Goal: Information Seeking & Learning: Learn about a topic

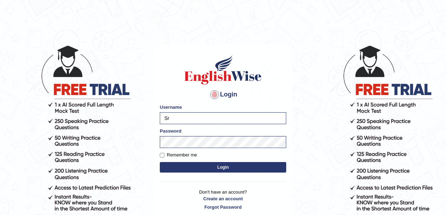
type input "S"
type input "meryheng"
click at [141, 136] on body "Login Please fix the following errors: Username meryheng Password Remember me L…" at bounding box center [223, 129] width 446 height 215
click at [160, 162] on button "Login" at bounding box center [223, 167] width 126 height 11
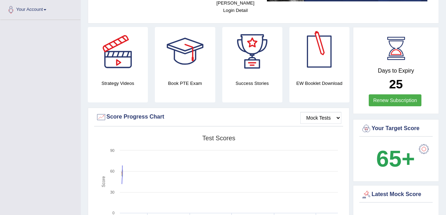
scroll to position [211, 0]
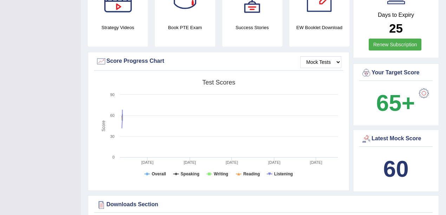
click at [353, 140] on div "Latest Mock Score 60" at bounding box center [396, 161] width 86 height 63
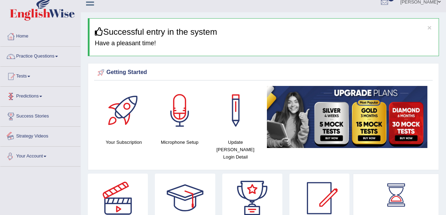
scroll to position [0, 0]
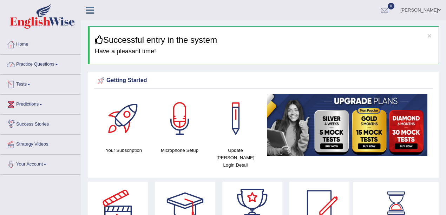
click at [34, 63] on link "Practice Questions" at bounding box center [40, 64] width 80 height 18
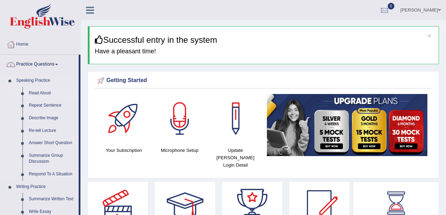
click at [43, 93] on link "Read Aloud" at bounding box center [52, 93] width 53 height 13
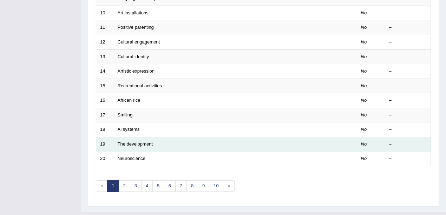
scroll to position [247, 0]
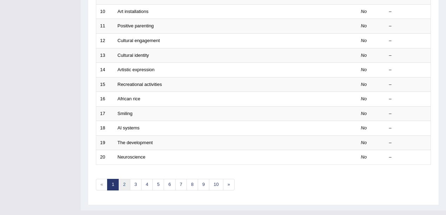
click at [121, 179] on link "2" at bounding box center [124, 185] width 12 height 12
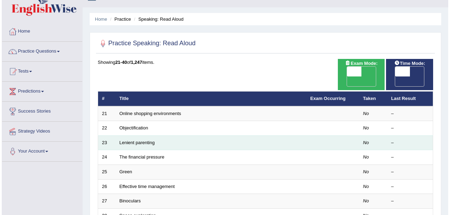
scroll to position [12, 0]
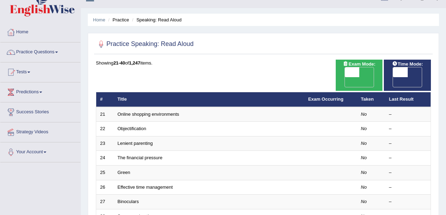
click at [345, 77] on span "OFF" at bounding box center [337, 82] width 15 height 10
checkbox input "true"
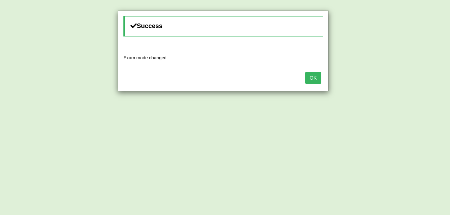
click at [319, 78] on button "OK" at bounding box center [313, 78] width 16 height 12
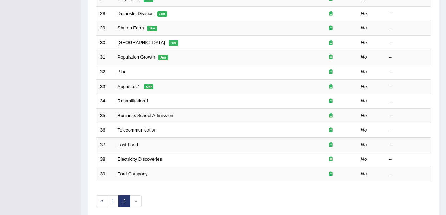
scroll to position [232, 0]
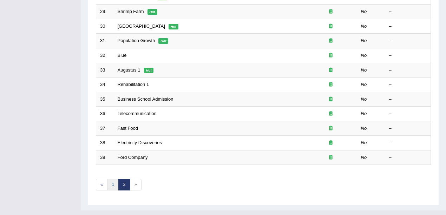
click at [113, 179] on link "1" at bounding box center [113, 185] width 12 height 12
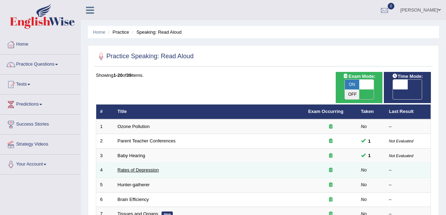
click at [154, 168] on link "Rates of Depression" at bounding box center [138, 170] width 41 height 5
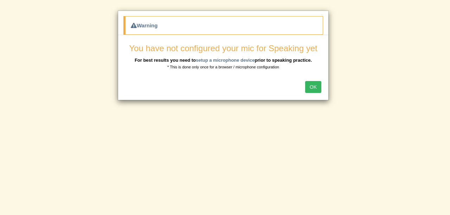
click at [312, 90] on button "OK" at bounding box center [313, 87] width 16 height 12
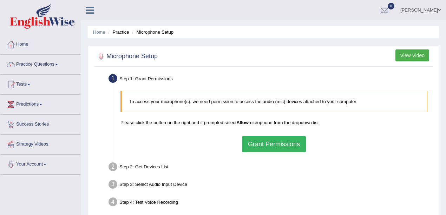
click at [285, 141] on button "Grant Permissions" at bounding box center [274, 144] width 64 height 16
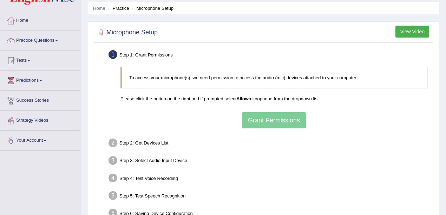
scroll to position [23, 0]
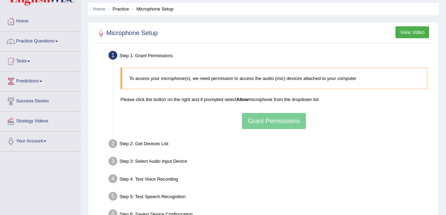
click at [269, 121] on div "To access your microphone(s), we need permission to access the audio (mic) devi…" at bounding box center [274, 98] width 314 height 69
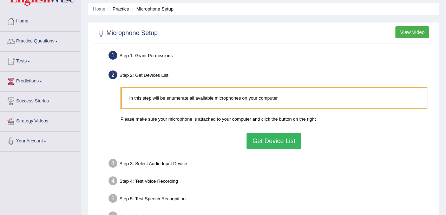
click at [281, 138] on button "Get Device List" at bounding box center [274, 141] width 55 height 16
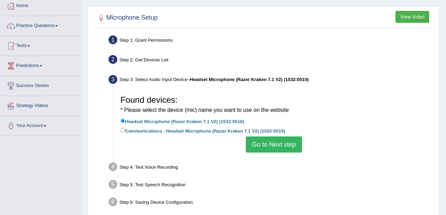
scroll to position [47, 0]
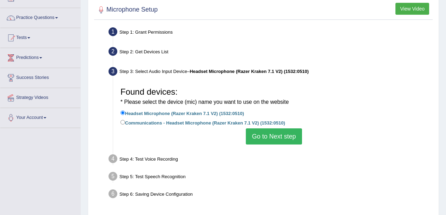
click at [257, 139] on button "Go to Next step" at bounding box center [274, 137] width 56 height 16
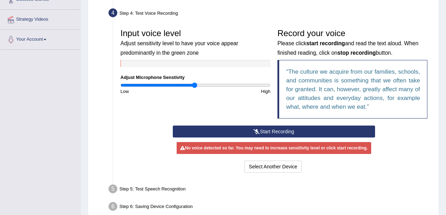
scroll to position [141, 0]
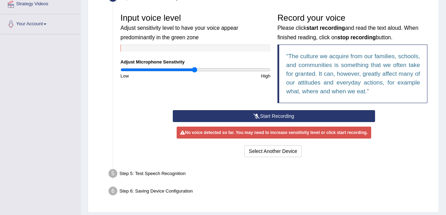
click at [278, 115] on button "Start Recording" at bounding box center [274, 116] width 202 height 12
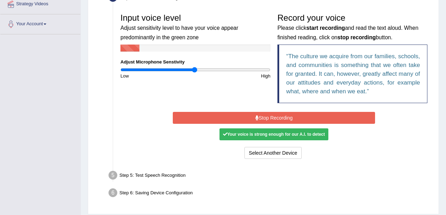
click at [279, 117] on button "Stop Recording" at bounding box center [274, 118] width 202 height 12
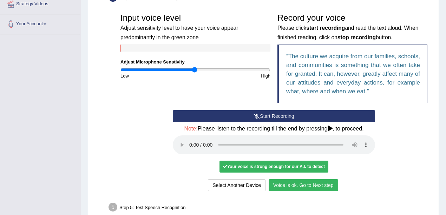
click at [309, 164] on div "Your voice is strong enough for our A.I. to detect" at bounding box center [274, 167] width 109 height 12
click at [313, 183] on button "Voice is ok. Go to Next step" at bounding box center [304, 186] width 70 height 12
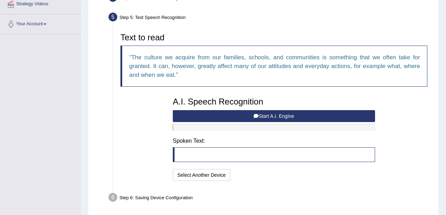
click at [259, 113] on button "Start A.I. Engine" at bounding box center [274, 116] width 202 height 12
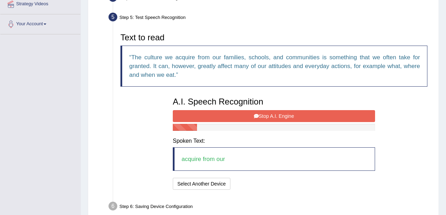
click at [259, 113] on button "Stop A.I. Engine" at bounding box center [274, 116] width 202 height 12
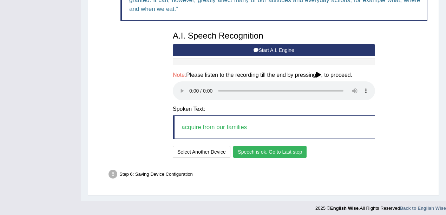
scroll to position [209, 0]
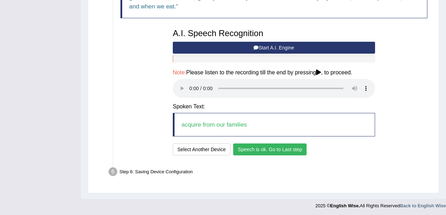
click at [266, 149] on button "Speech is ok. Go to Last step" at bounding box center [269, 150] width 73 height 12
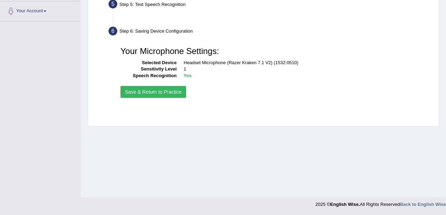
scroll to position [154, 0]
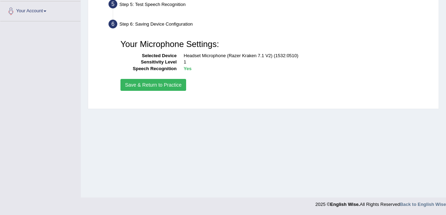
click at [153, 86] on button "Save & Return to Practice" at bounding box center [154, 85] width 66 height 12
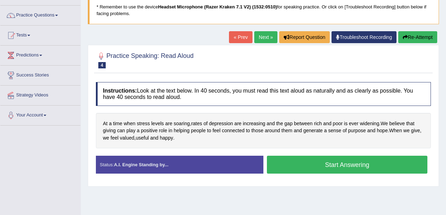
scroll to position [93, 0]
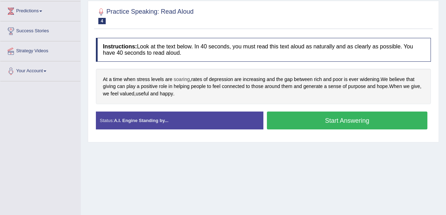
click at [182, 78] on span "soaring" at bounding box center [182, 79] width 16 height 7
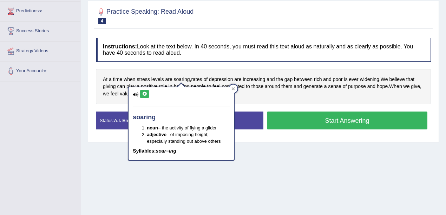
click at [144, 87] on div "soaring noun – the activity of flying a glider adjective – of imposing height; …" at bounding box center [181, 124] width 107 height 74
click at [143, 91] on button at bounding box center [144, 94] width 9 height 8
click at [143, 93] on icon at bounding box center [144, 94] width 5 height 4
click at [232, 91] on div at bounding box center [233, 89] width 8 height 8
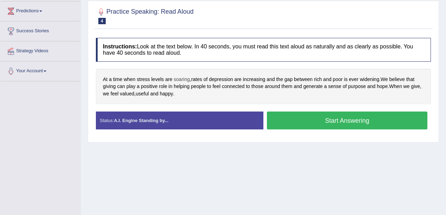
click at [185, 80] on span "soaring" at bounding box center [182, 79] width 16 height 7
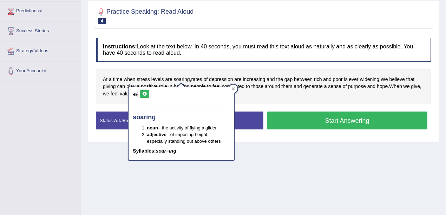
click at [144, 91] on button at bounding box center [144, 94] width 9 height 8
click at [233, 90] on icon at bounding box center [234, 89] width 4 height 4
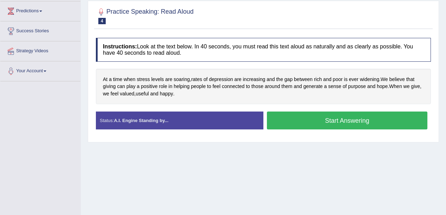
click at [280, 121] on button "Start Answering" at bounding box center [347, 121] width 161 height 18
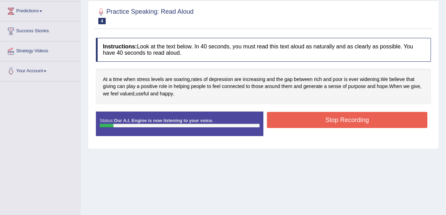
scroll to position [0, 0]
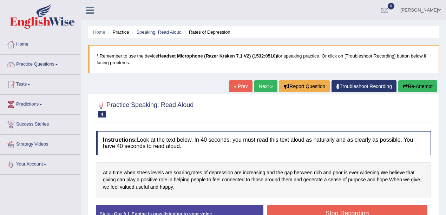
click at [427, 85] on button "Re-Attempt" at bounding box center [417, 86] width 39 height 12
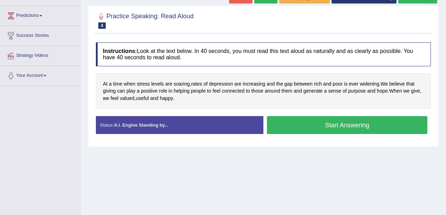
scroll to position [93, 0]
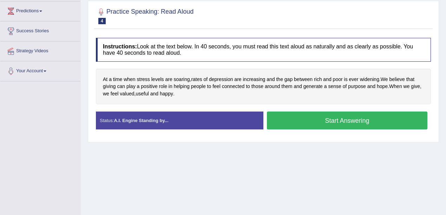
click at [318, 123] on button "Start Answering" at bounding box center [347, 121] width 161 height 18
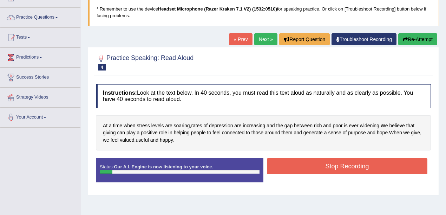
scroll to position [47, 0]
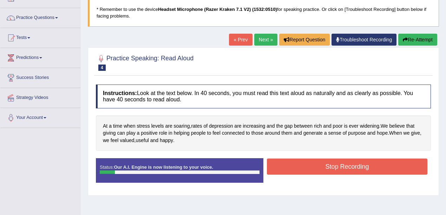
click at [428, 41] on button "Re-Attempt" at bounding box center [417, 40] width 39 height 12
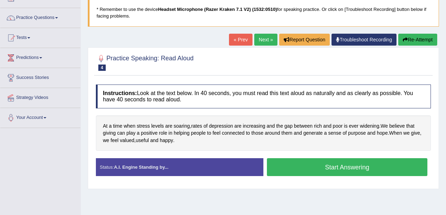
scroll to position [47, 0]
click at [182, 127] on span "soaring" at bounding box center [182, 126] width 16 height 7
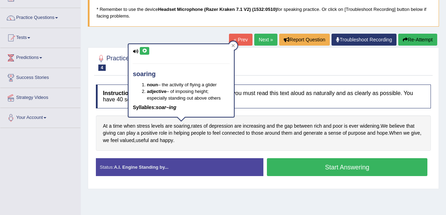
click at [147, 51] on icon at bounding box center [144, 51] width 5 height 4
click at [235, 48] on div "soaring noun – the activity of flying a glider adjective – of imposing height; …" at bounding box center [181, 83] width 107 height 79
click at [234, 46] on icon at bounding box center [234, 46] width 4 height 4
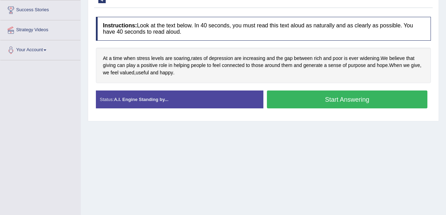
scroll to position [117, 0]
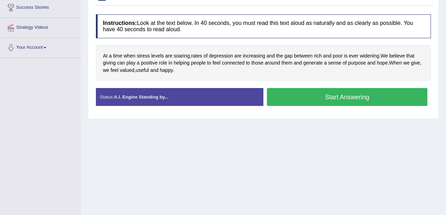
click at [317, 98] on button "Start Answering" at bounding box center [347, 97] width 161 height 18
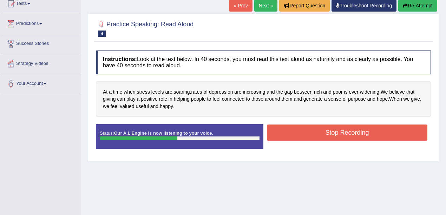
scroll to position [47, 0]
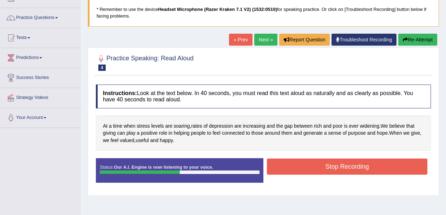
click at [420, 41] on button "Re-Attempt" at bounding box center [417, 40] width 39 height 12
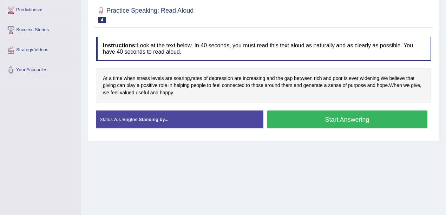
scroll to position [93, 0]
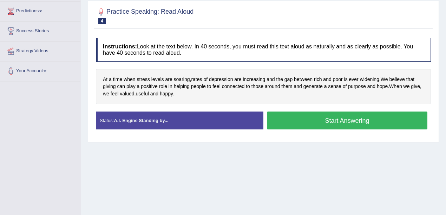
click at [298, 121] on button "Start Answering" at bounding box center [347, 121] width 161 height 18
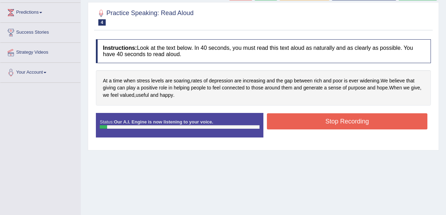
scroll to position [23, 0]
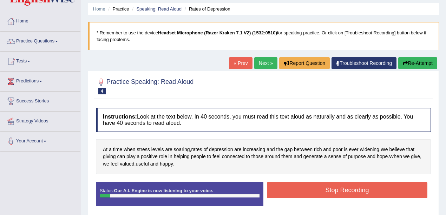
click at [404, 65] on icon "button" at bounding box center [405, 63] width 5 height 5
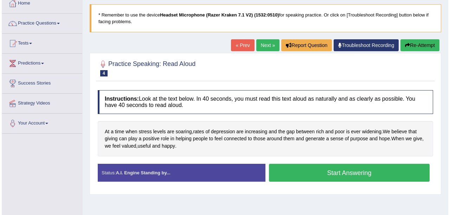
scroll to position [70, 0]
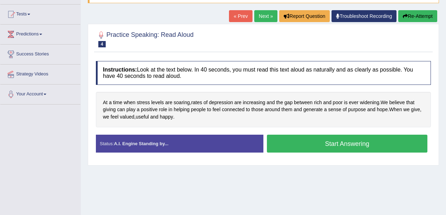
click at [286, 143] on button "Start Answering" at bounding box center [347, 144] width 161 height 18
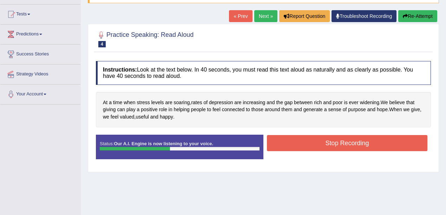
click at [299, 144] on button "Stop Recording" at bounding box center [347, 143] width 161 height 16
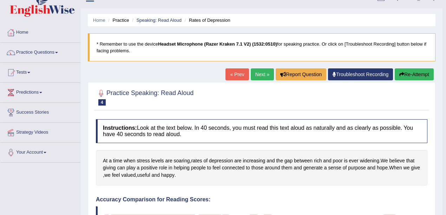
scroll to position [12, 0]
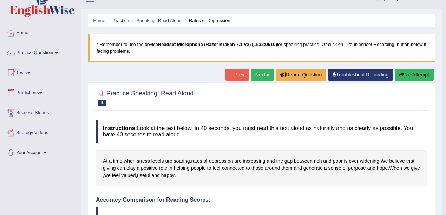
click at [261, 76] on link "Next »" at bounding box center [262, 75] width 23 height 12
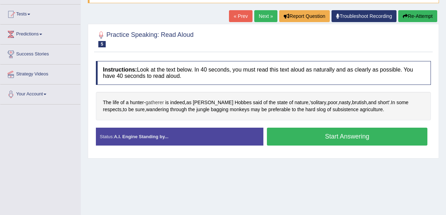
click at [157, 102] on span "gatherer" at bounding box center [154, 102] width 18 height 7
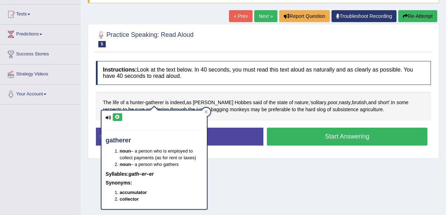
click at [113, 115] on button at bounding box center [117, 117] width 9 height 8
click at [115, 117] on icon at bounding box center [117, 117] width 5 height 4
click at [211, 114] on div "The life of a hunter - gatherer is indeed , as Thomas Hobbes said of the state …" at bounding box center [263, 106] width 335 height 28
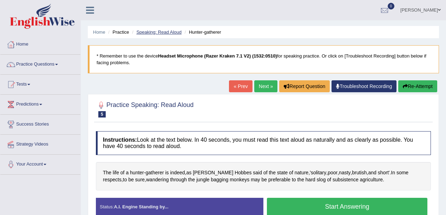
click at [175, 33] on link "Speaking: Read Aloud" at bounding box center [158, 32] width 45 height 5
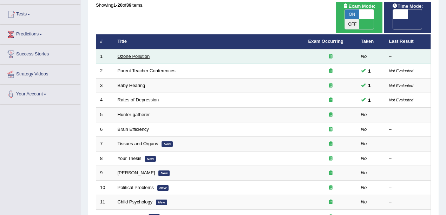
click at [133, 54] on link "Ozone Pollution" at bounding box center [134, 56] width 32 height 5
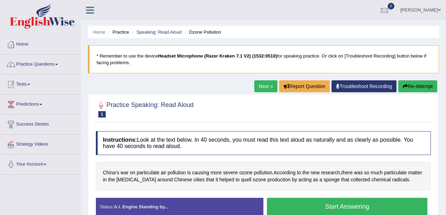
click at [58, 66] on link "Practice Questions" at bounding box center [40, 64] width 80 height 18
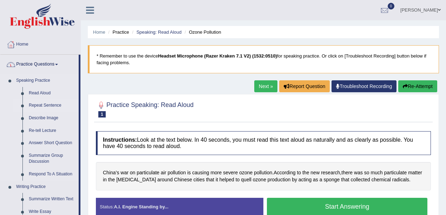
click at [43, 105] on link "Repeat Sentence" at bounding box center [52, 105] width 53 height 13
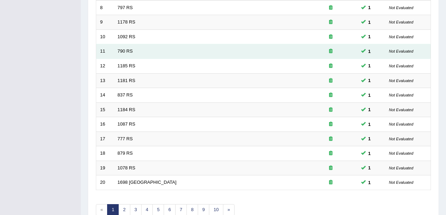
scroll to position [247, 0]
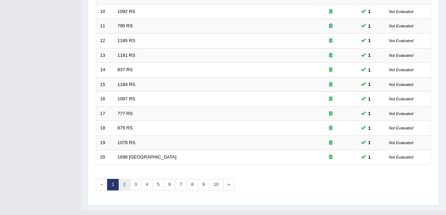
click at [122, 179] on link "2" at bounding box center [124, 185] width 12 height 12
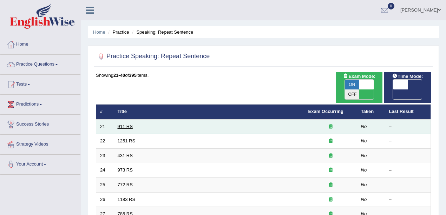
click at [125, 124] on link "911 RS" at bounding box center [125, 126] width 15 height 5
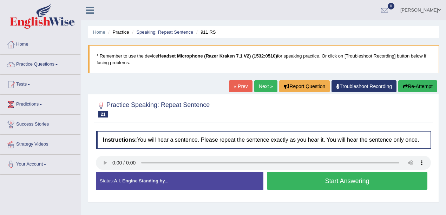
click at [299, 185] on button "Start Answering" at bounding box center [347, 181] width 161 height 18
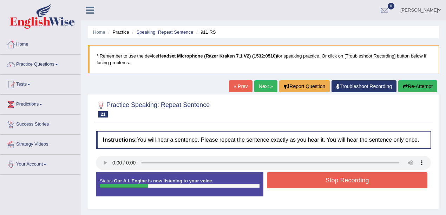
click at [426, 89] on button "Re-Attempt" at bounding box center [417, 86] width 39 height 12
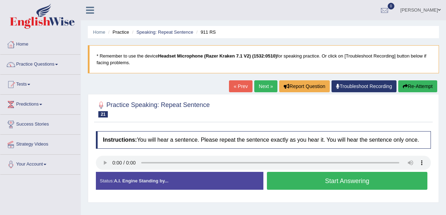
click at [319, 181] on button "Start Answering" at bounding box center [347, 181] width 161 height 18
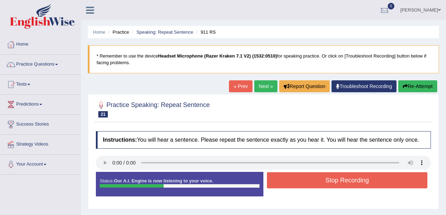
click at [422, 87] on button "Re-Attempt" at bounding box center [417, 86] width 39 height 12
click at [422, 86] on button "Re-Attempt" at bounding box center [417, 86] width 39 height 12
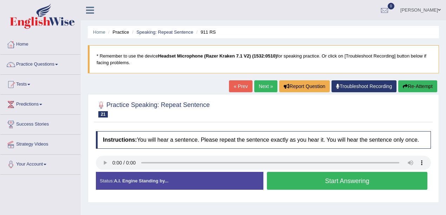
click at [309, 187] on button "Start Answering" at bounding box center [347, 181] width 161 height 18
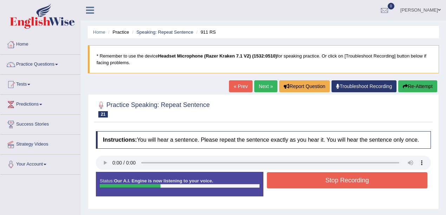
click at [308, 187] on button "Stop Recording" at bounding box center [347, 180] width 161 height 16
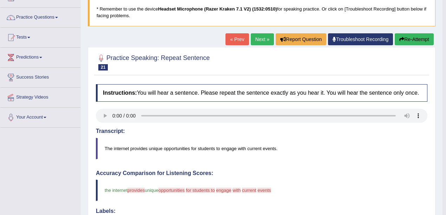
scroll to position [47, 0]
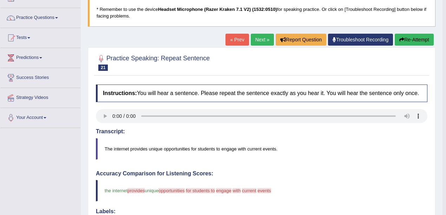
click at [258, 39] on link "Next »" at bounding box center [262, 40] width 23 height 12
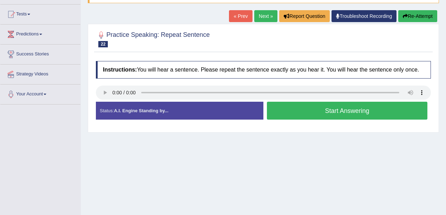
click at [327, 113] on button "Start Answering" at bounding box center [347, 111] width 161 height 18
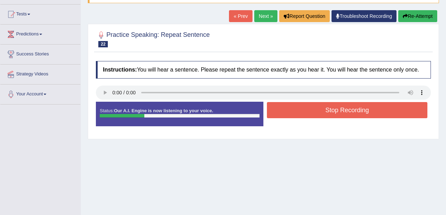
click at [328, 117] on button "Stop Recording" at bounding box center [347, 110] width 161 height 16
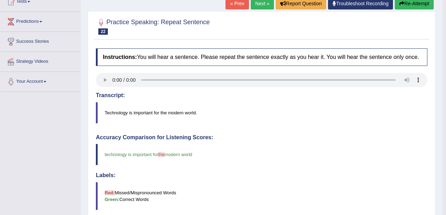
scroll to position [70, 0]
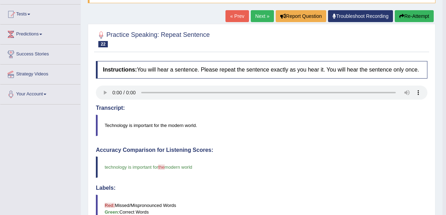
click at [261, 20] on link "Next »" at bounding box center [262, 16] width 23 height 12
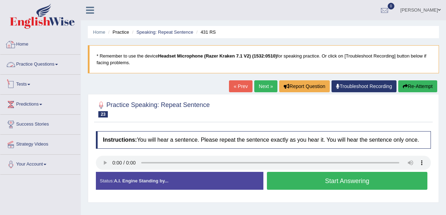
click at [48, 64] on link "Practice Questions" at bounding box center [40, 64] width 80 height 18
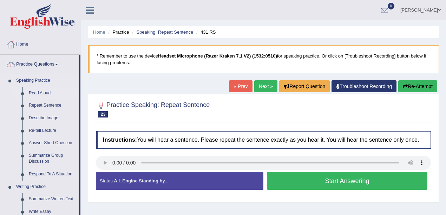
click at [40, 96] on link "Read Aloud" at bounding box center [52, 93] width 53 height 13
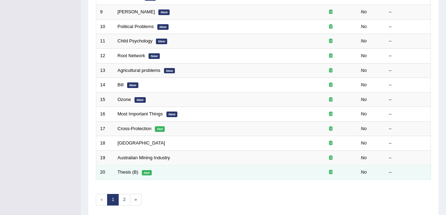
scroll to position [247, 0]
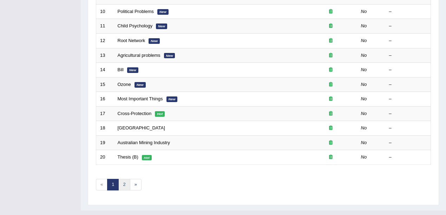
click at [123, 179] on link "2" at bounding box center [124, 185] width 12 height 12
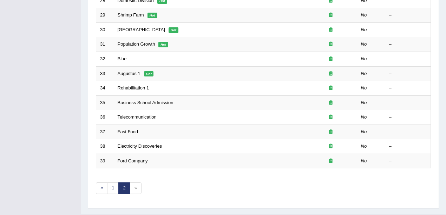
scroll to position [232, 0]
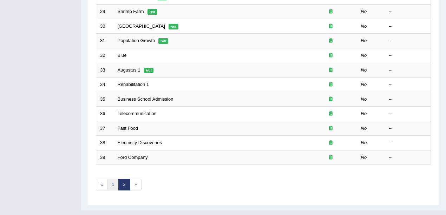
click at [108, 179] on link "1" at bounding box center [113, 185] width 12 height 12
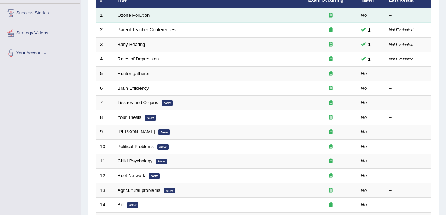
scroll to position [70, 0]
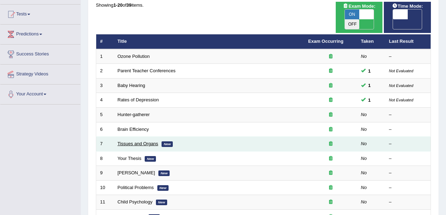
click at [141, 141] on link "Tissues and Organs" at bounding box center [138, 143] width 41 height 5
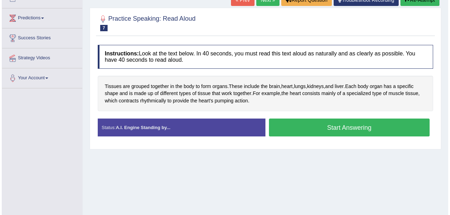
scroll to position [93, 0]
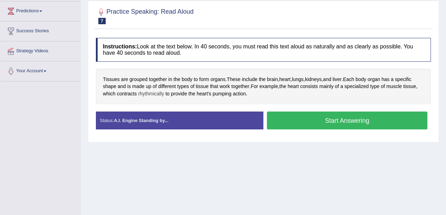
click at [153, 94] on span "rhythmically" at bounding box center [151, 93] width 26 height 7
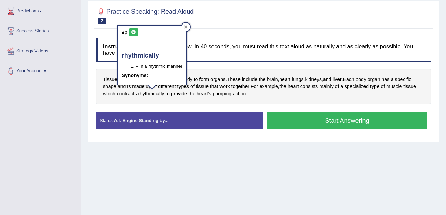
click at [186, 27] on icon at bounding box center [185, 26] width 3 height 3
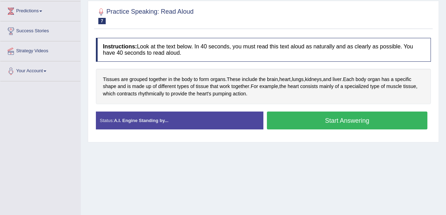
click at [293, 117] on button "Start Answering" at bounding box center [347, 121] width 161 height 18
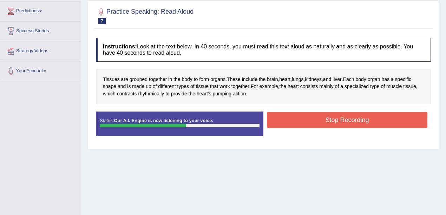
click at [314, 115] on button "Stop Recording" at bounding box center [347, 120] width 161 height 16
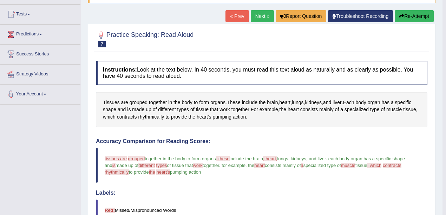
scroll to position [23, 0]
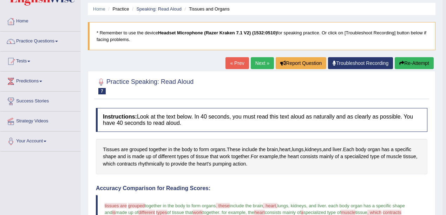
click at [265, 67] on link "Next »" at bounding box center [262, 63] width 23 height 12
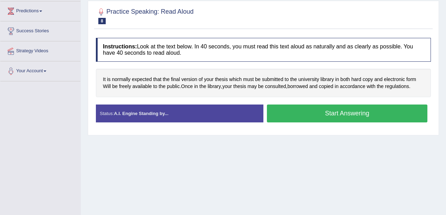
click at [297, 117] on button "Start Answering" at bounding box center [347, 114] width 161 height 18
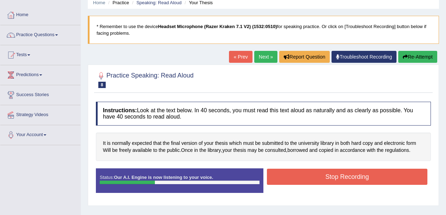
scroll to position [23, 0]
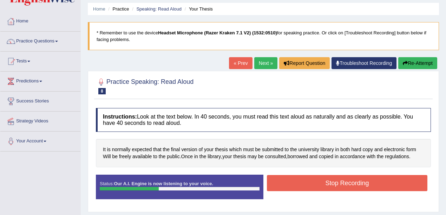
click at [422, 62] on button "Re-Attempt" at bounding box center [417, 63] width 39 height 12
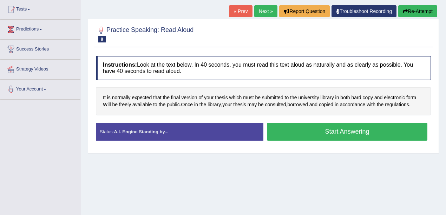
scroll to position [70, 0]
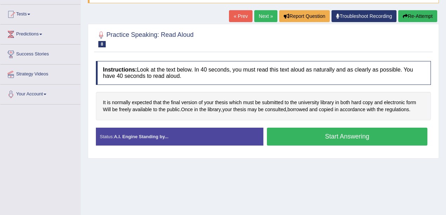
click at [315, 138] on button "Start Answering" at bounding box center [347, 137] width 161 height 18
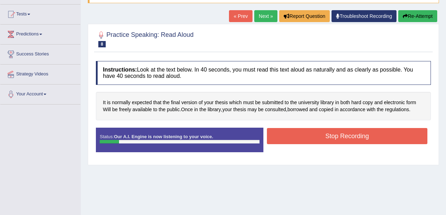
click at [428, 17] on button "Re-Attempt" at bounding box center [417, 16] width 39 height 12
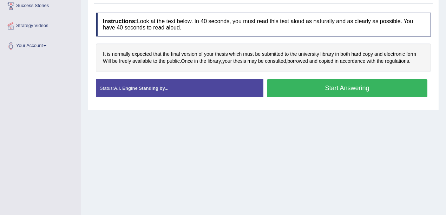
scroll to position [93, 0]
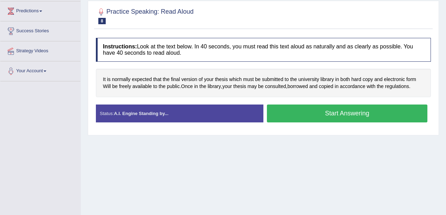
click at [316, 112] on button "Start Answering" at bounding box center [347, 114] width 161 height 18
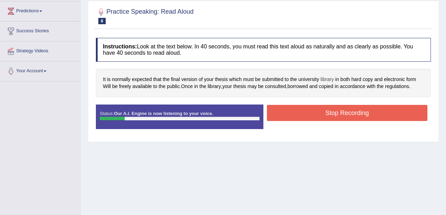
drag, startPoint x: 315, startPoint y: 79, endPoint x: 332, endPoint y: 79, distance: 16.5
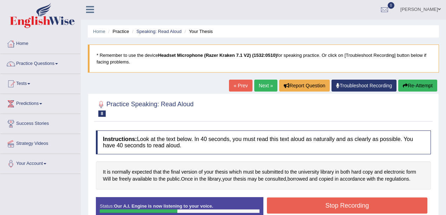
scroll to position [0, 0]
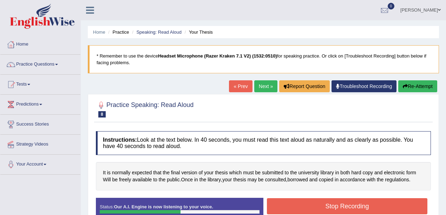
click at [428, 84] on button "Re-Attempt" at bounding box center [417, 86] width 39 height 12
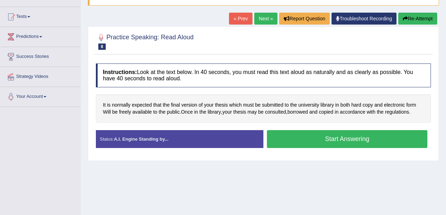
scroll to position [70, 0]
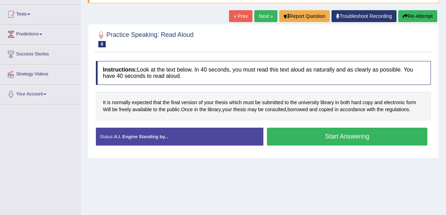
click at [306, 142] on button "Start Answering" at bounding box center [347, 137] width 161 height 18
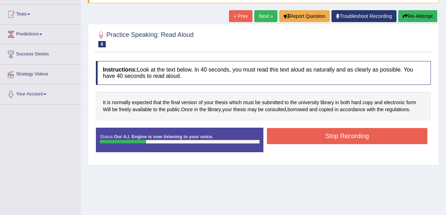
click at [416, 16] on button "Re-Attempt" at bounding box center [417, 16] width 39 height 12
click at [429, 17] on button "Re-Attempt" at bounding box center [417, 16] width 39 height 12
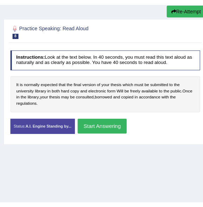
scroll to position [100, 0]
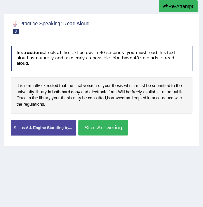
click at [88, 122] on button "Start Answering" at bounding box center [103, 127] width 50 height 15
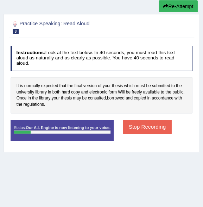
click at [177, 8] on button "Re-Attempt" at bounding box center [177, 6] width 39 height 12
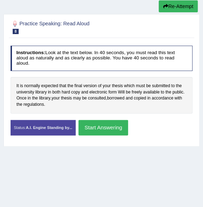
click at [94, 123] on button "Start Answering" at bounding box center [103, 127] width 50 height 15
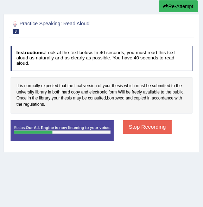
click at [141, 122] on button "Stop Recording" at bounding box center [147, 127] width 49 height 14
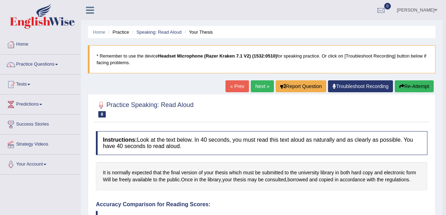
click at [202, 85] on link "Next »" at bounding box center [262, 86] width 23 height 12
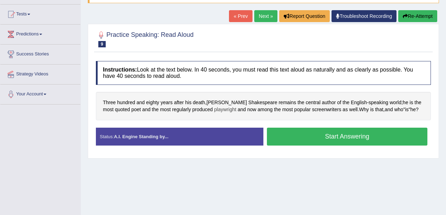
click at [216, 110] on span "playwright" at bounding box center [225, 109] width 22 height 7
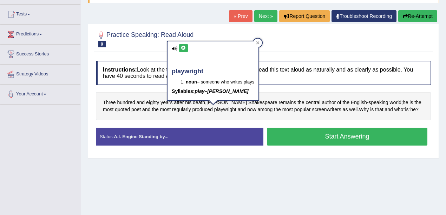
click at [180, 48] on button at bounding box center [183, 48] width 9 height 8
click at [257, 43] on icon at bounding box center [258, 43] width 4 height 4
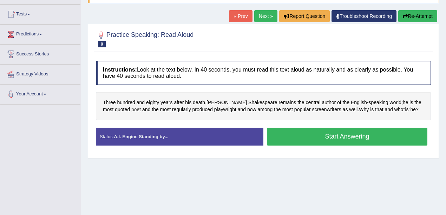
click at [131, 109] on span "poet" at bounding box center [135, 109] width 9 height 7
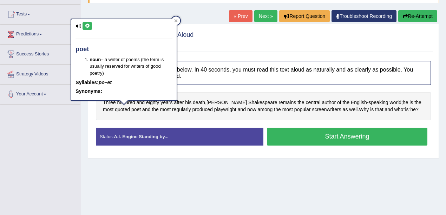
click at [87, 27] on button at bounding box center [87, 26] width 9 height 8
click at [175, 20] on icon at bounding box center [176, 21] width 4 height 4
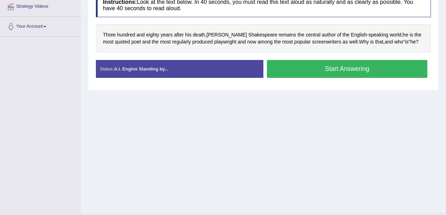
scroll to position [141, 0]
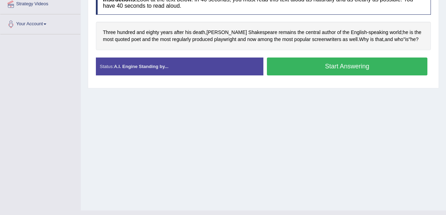
click at [301, 65] on button "Start Answering" at bounding box center [347, 67] width 161 height 18
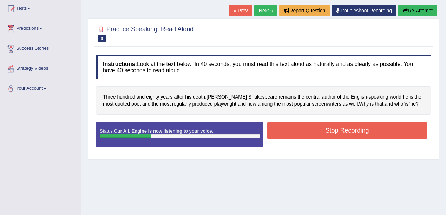
scroll to position [70, 0]
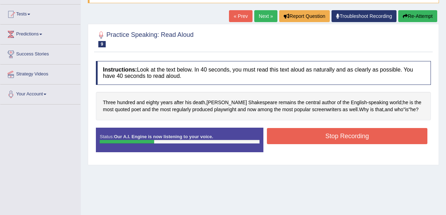
click at [428, 15] on button "Re-Attempt" at bounding box center [417, 16] width 39 height 12
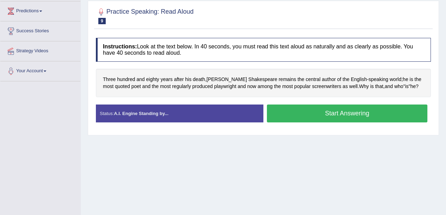
scroll to position [117, 0]
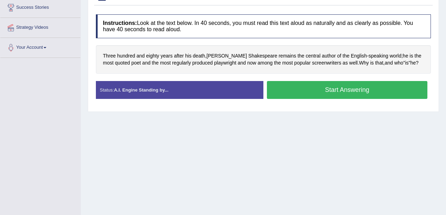
click at [312, 92] on button "Start Answering" at bounding box center [347, 90] width 161 height 18
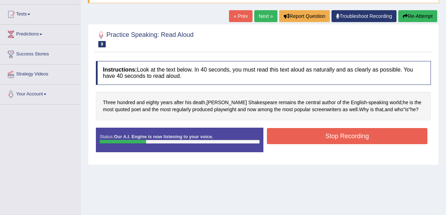
scroll to position [70, 0]
click at [419, 20] on button "Re-Attempt" at bounding box center [417, 16] width 39 height 12
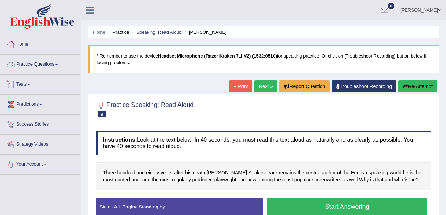
click at [47, 63] on link "Practice Questions" at bounding box center [40, 64] width 80 height 18
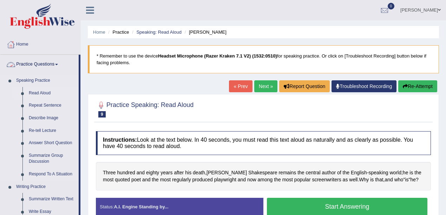
click at [48, 93] on link "Read Aloud" at bounding box center [52, 93] width 53 height 13
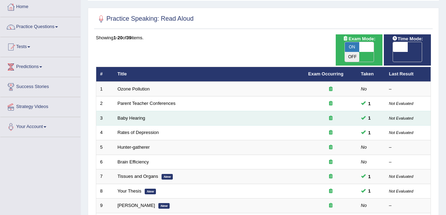
scroll to position [70, 0]
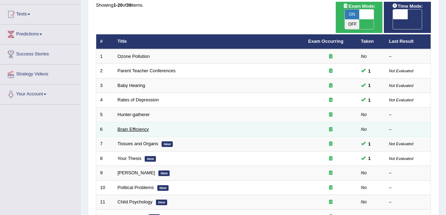
click at [137, 127] on link "Brain Efficiency" at bounding box center [133, 129] width 31 height 5
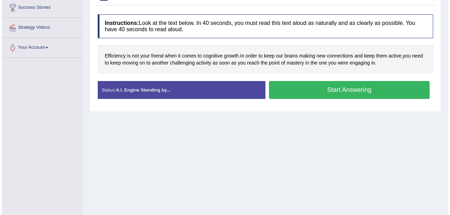
scroll to position [141, 0]
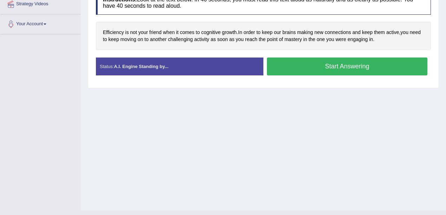
click at [314, 68] on button "Start Answering" at bounding box center [347, 67] width 161 height 18
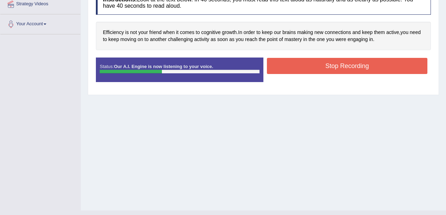
click at [353, 67] on button "Stop Recording" at bounding box center [347, 66] width 161 height 16
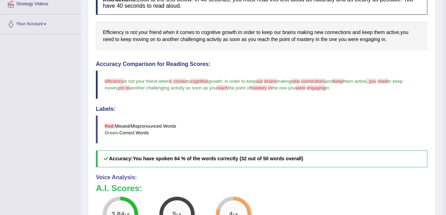
scroll to position [70, 0]
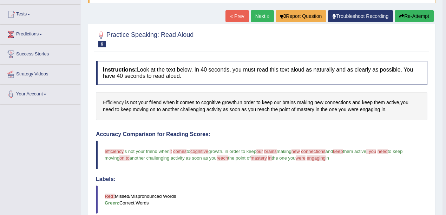
click at [115, 102] on span "Efficiency" at bounding box center [113, 102] width 21 height 7
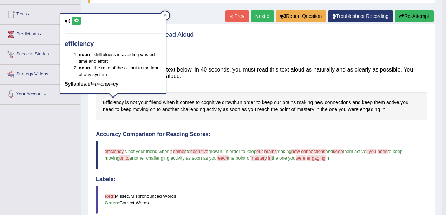
click at [74, 19] on icon at bounding box center [76, 21] width 5 height 4
click at [167, 17] on icon at bounding box center [165, 15] width 3 height 3
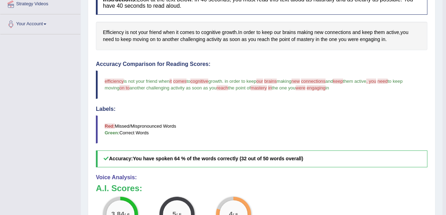
scroll to position [47, 0]
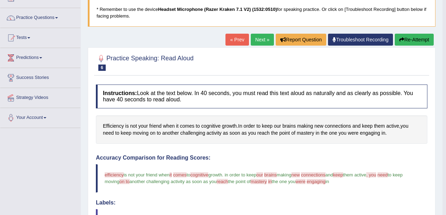
click at [261, 39] on link "Next »" at bounding box center [262, 40] width 23 height 12
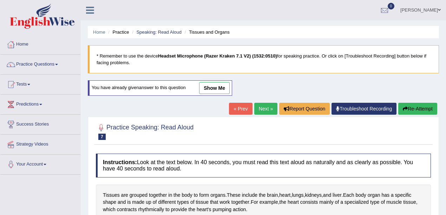
click at [211, 84] on link "show me" at bounding box center [214, 88] width 31 height 12
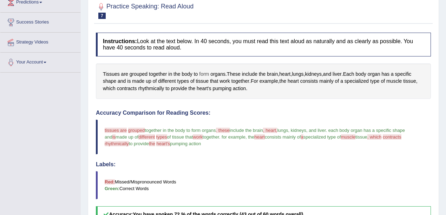
scroll to position [32, 0]
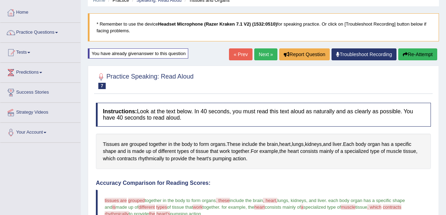
click at [262, 55] on link "Next »" at bounding box center [265, 54] width 23 height 12
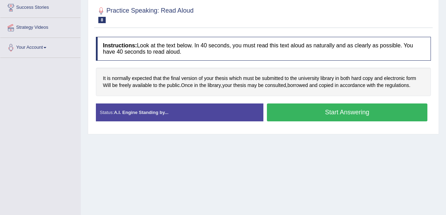
scroll to position [47, 0]
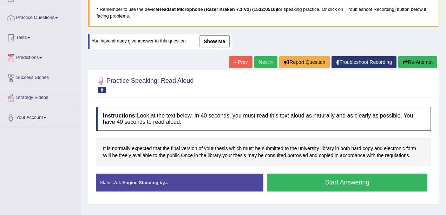
click at [272, 63] on link "Next »" at bounding box center [265, 62] width 23 height 12
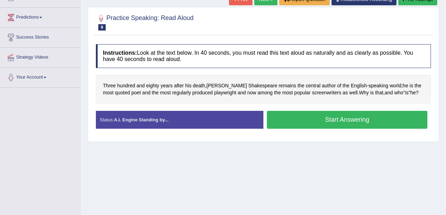
scroll to position [93, 0]
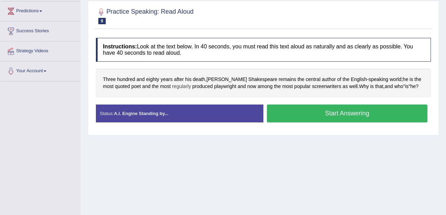
click at [176, 85] on span "regularly" at bounding box center [181, 86] width 19 height 7
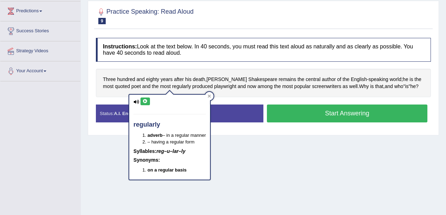
click at [143, 99] on icon at bounding box center [145, 101] width 5 height 4
click at [208, 95] on icon at bounding box center [209, 96] width 3 height 3
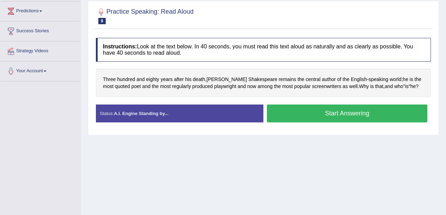
click at [334, 114] on button "Start Answering" at bounding box center [347, 114] width 161 height 18
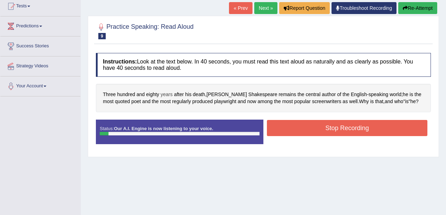
scroll to position [70, 0]
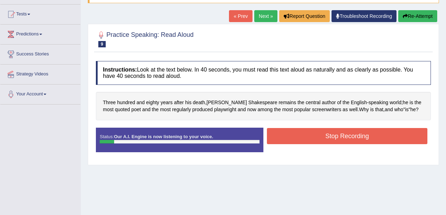
click at [429, 17] on button "Re-Attempt" at bounding box center [417, 16] width 39 height 12
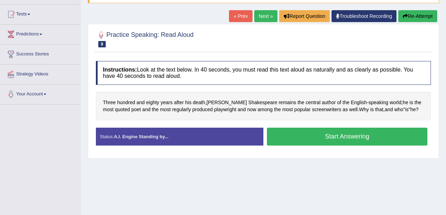
scroll to position [70, 0]
click at [341, 139] on button "Start Answering" at bounding box center [347, 137] width 161 height 18
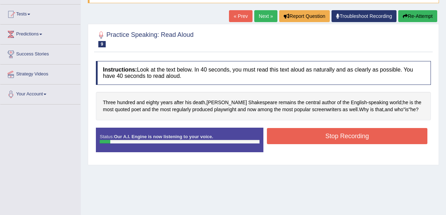
click at [413, 18] on button "Re-Attempt" at bounding box center [417, 16] width 39 height 12
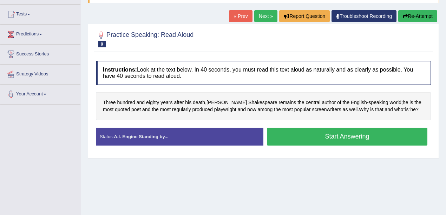
click at [306, 141] on button "Start Answering" at bounding box center [347, 137] width 161 height 18
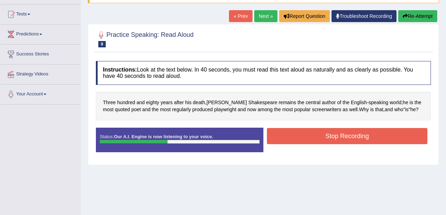
click at [364, 133] on button "Stop Recording" at bounding box center [347, 136] width 161 height 16
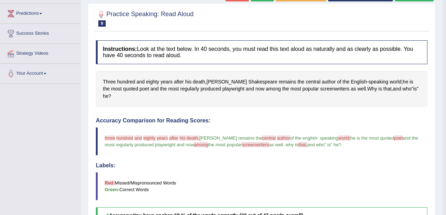
scroll to position [68, 0]
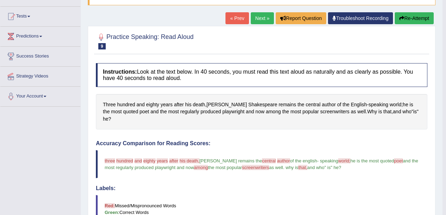
click at [263, 16] on link "Next »" at bounding box center [262, 18] width 23 height 12
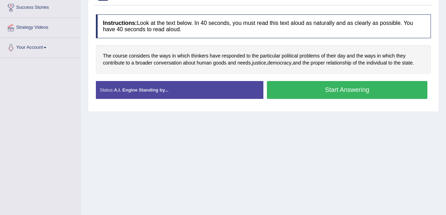
click at [283, 87] on button "Start Answering" at bounding box center [347, 90] width 161 height 18
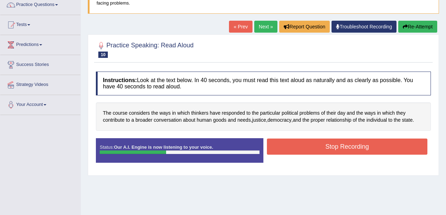
scroll to position [47, 0]
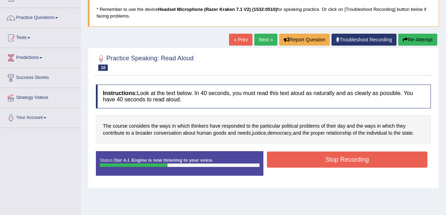
click at [410, 41] on button "Re-Attempt" at bounding box center [417, 40] width 39 height 12
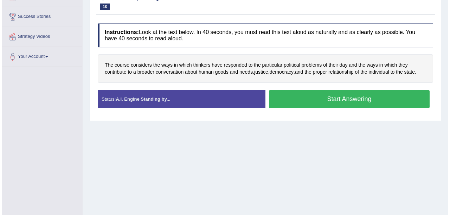
scroll to position [117, 0]
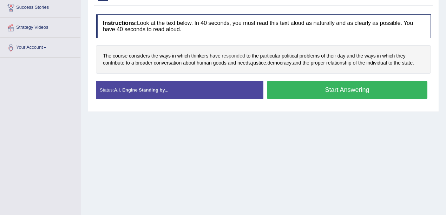
click at [240, 56] on span "responded" at bounding box center [233, 55] width 23 height 7
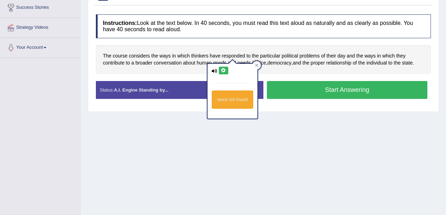
click at [216, 63] on div "word not found" at bounding box center [232, 89] width 51 height 60
drag, startPoint x: 221, startPoint y: 65, endPoint x: 221, endPoint y: 70, distance: 4.2
click at [221, 66] on div "word not found" at bounding box center [233, 91] width 50 height 54
click at [223, 70] on icon at bounding box center [223, 71] width 5 height 4
click at [258, 66] on icon at bounding box center [256, 65] width 3 height 3
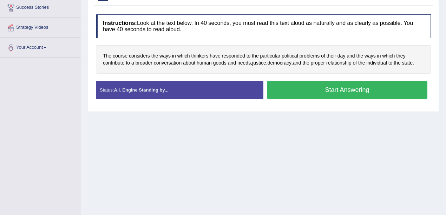
click at [286, 90] on button "Start Answering" at bounding box center [347, 90] width 161 height 18
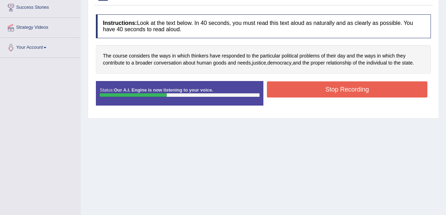
click at [383, 86] on button "Stop Recording" at bounding box center [347, 90] width 161 height 16
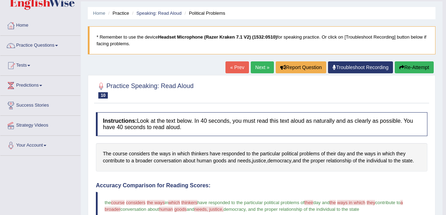
scroll to position [0, 0]
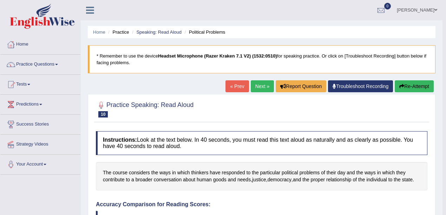
click at [261, 85] on link "Next »" at bounding box center [262, 86] width 23 height 12
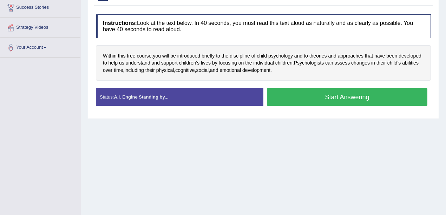
drag, startPoint x: 304, startPoint y: 102, endPoint x: 300, endPoint y: 102, distance: 4.2
click at [304, 102] on button "Start Answering" at bounding box center [347, 97] width 161 height 18
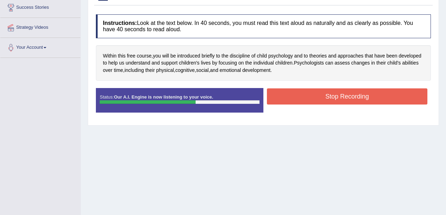
click at [278, 93] on button "Stop Recording" at bounding box center [347, 97] width 161 height 16
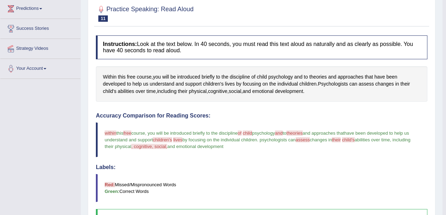
scroll to position [47, 0]
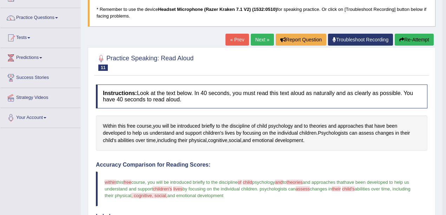
click at [265, 38] on link "Next »" at bounding box center [262, 40] width 23 height 12
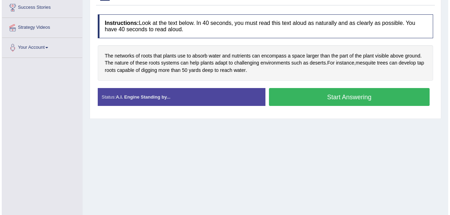
scroll to position [117, 0]
click at [368, 63] on span "mesquite" at bounding box center [364, 62] width 20 height 7
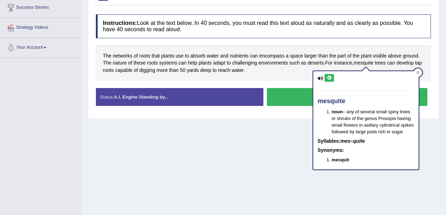
click at [332, 76] on icon at bounding box center [329, 78] width 5 height 4
click at [419, 72] on icon at bounding box center [418, 72] width 3 height 3
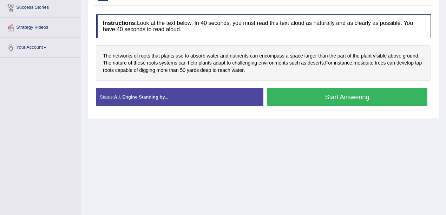
click at [294, 96] on button "Start Answering" at bounding box center [347, 97] width 161 height 18
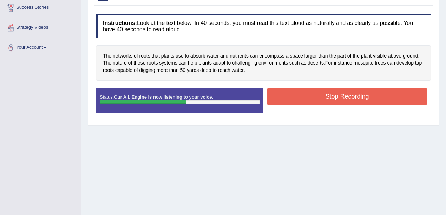
click at [290, 93] on button "Stop Recording" at bounding box center [347, 97] width 161 height 16
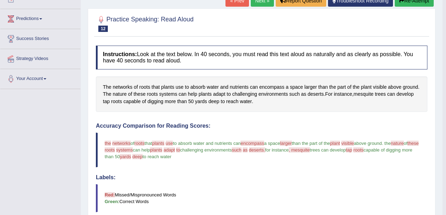
scroll to position [70, 0]
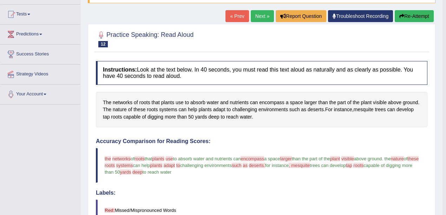
click at [263, 18] on link "Next »" at bounding box center [262, 16] width 23 height 12
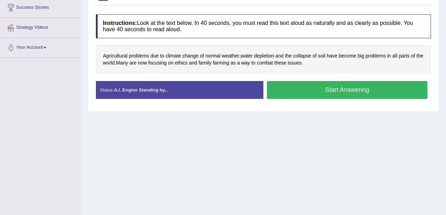
click at [301, 85] on button "Start Answering" at bounding box center [347, 90] width 161 height 18
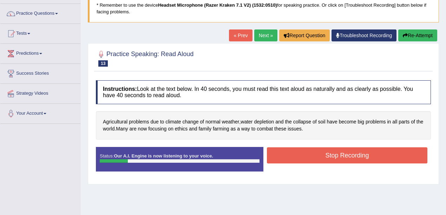
scroll to position [47, 0]
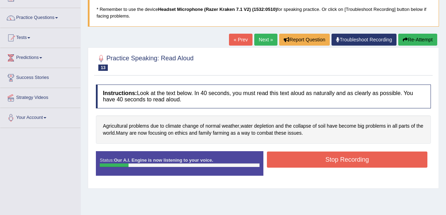
click at [420, 43] on button "Re-Attempt" at bounding box center [417, 40] width 39 height 12
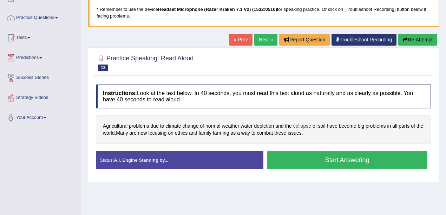
click at [306, 127] on span "collapse" at bounding box center [302, 126] width 18 height 7
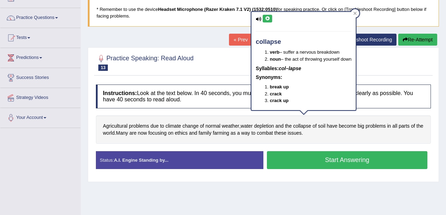
click at [270, 17] on button at bounding box center [267, 19] width 9 height 8
click at [269, 17] on icon at bounding box center [267, 19] width 5 height 4
click at [355, 14] on icon at bounding box center [355, 14] width 4 height 4
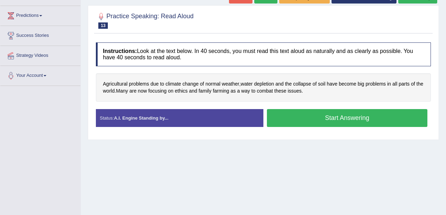
scroll to position [117, 0]
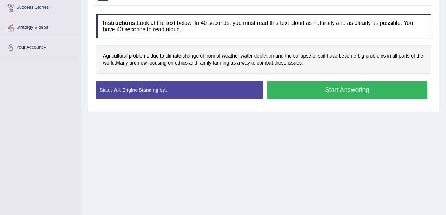
click at [268, 56] on span "depletion" at bounding box center [264, 55] width 20 height 7
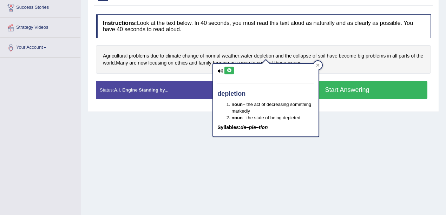
click at [232, 72] on button at bounding box center [228, 71] width 9 height 8
click at [320, 65] on div at bounding box center [318, 65] width 8 height 8
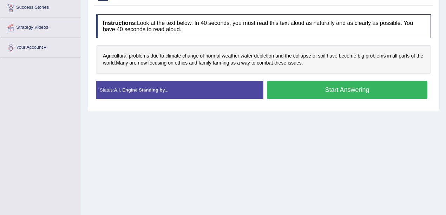
click at [298, 86] on button "Start Answering" at bounding box center [347, 90] width 161 height 18
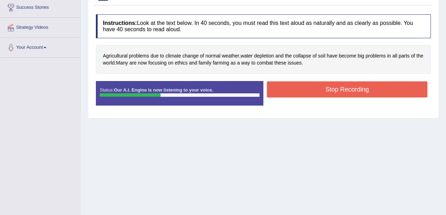
click at [294, 85] on button "Stop Recording" at bounding box center [347, 90] width 161 height 16
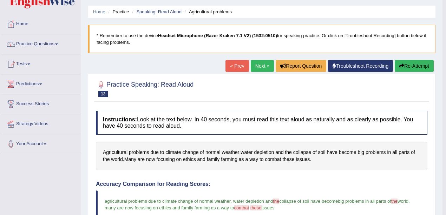
scroll to position [18, 0]
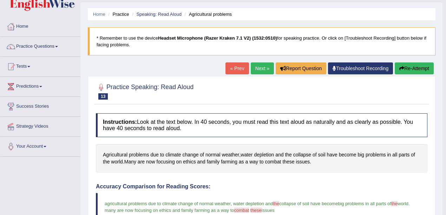
click at [262, 66] on link "Next »" at bounding box center [262, 69] width 23 height 12
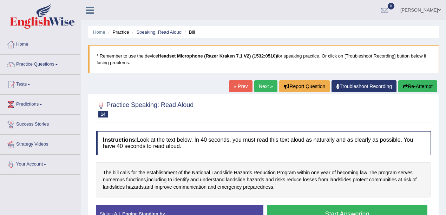
click at [242, 87] on link "« Prev" at bounding box center [240, 86] width 23 height 12
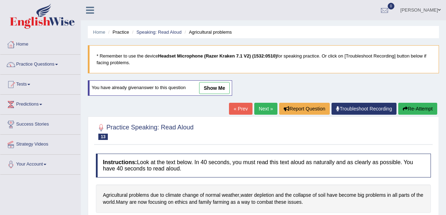
click at [206, 86] on link "show me" at bounding box center [214, 88] width 31 height 12
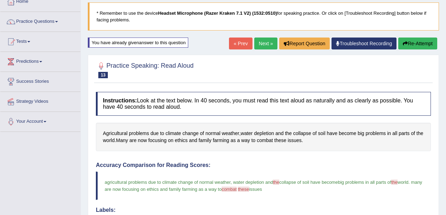
scroll to position [41, 0]
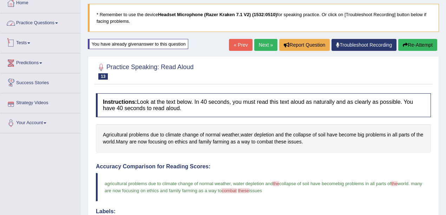
click at [59, 20] on link "Practice Questions" at bounding box center [40, 22] width 80 height 18
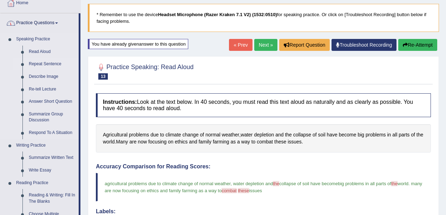
click at [49, 64] on link "Repeat Sentence" at bounding box center [52, 64] width 53 height 13
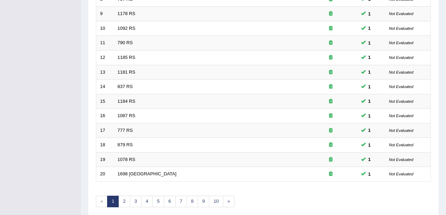
scroll to position [247, 0]
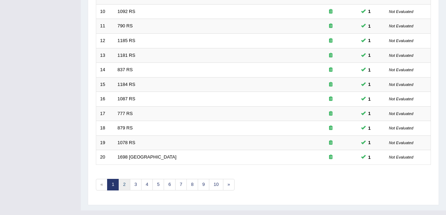
click at [124, 179] on link "2" at bounding box center [124, 185] width 12 height 12
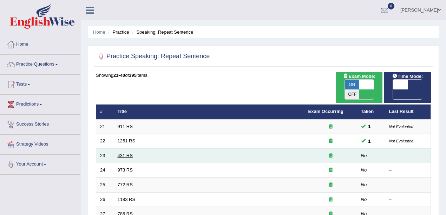
click at [123, 153] on link "431 RS" at bounding box center [125, 155] width 15 height 5
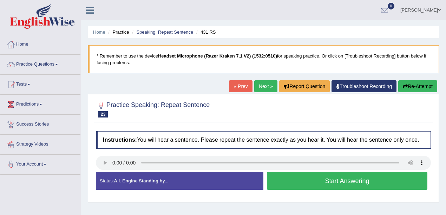
click at [327, 181] on button "Start Answering" at bounding box center [347, 181] width 161 height 18
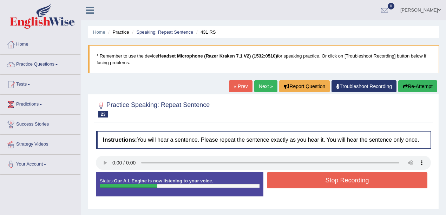
click at [297, 184] on button "Stop Recording" at bounding box center [347, 180] width 161 height 16
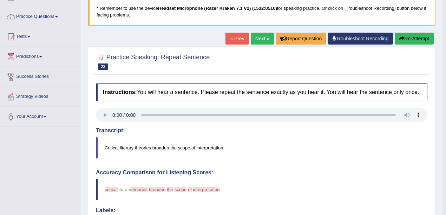
scroll to position [30, 0]
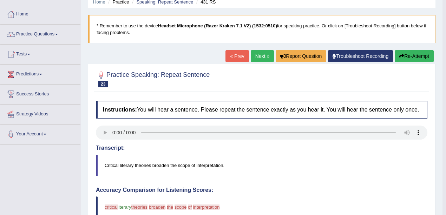
click at [264, 56] on link "Next »" at bounding box center [262, 56] width 23 height 12
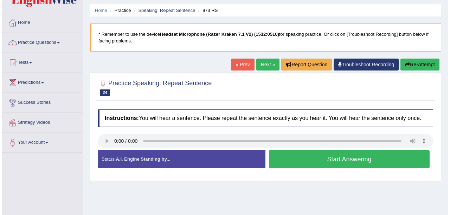
scroll to position [47, 0]
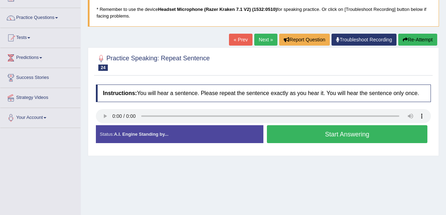
click at [302, 137] on button "Start Answering" at bounding box center [347, 134] width 161 height 18
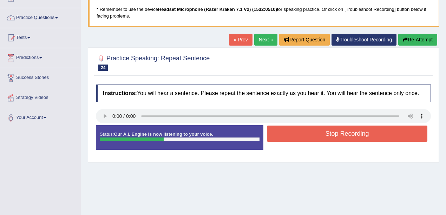
click at [304, 135] on button "Stop Recording" at bounding box center [347, 134] width 161 height 16
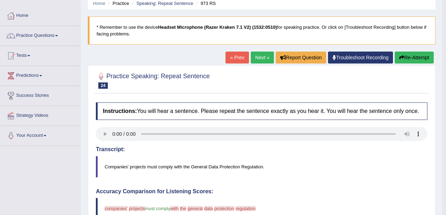
scroll to position [23, 0]
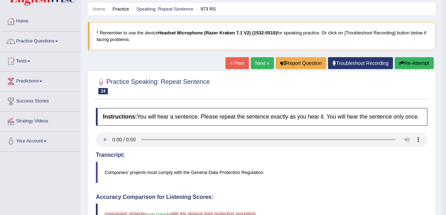
click at [263, 61] on link "Next »" at bounding box center [262, 63] width 23 height 12
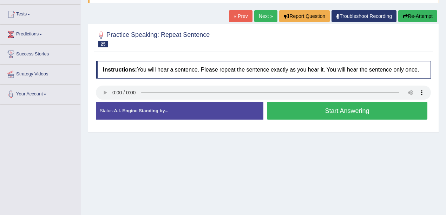
click at [327, 113] on button "Start Answering" at bounding box center [347, 111] width 161 height 18
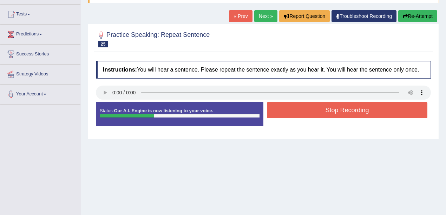
click at [327, 113] on button "Stop Recording" at bounding box center [347, 110] width 161 height 16
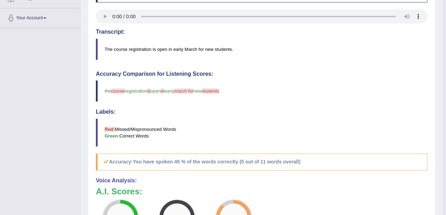
scroll to position [47, 0]
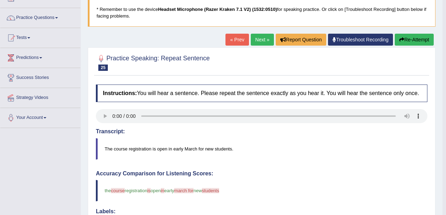
click at [261, 37] on link "Next »" at bounding box center [262, 40] width 23 height 12
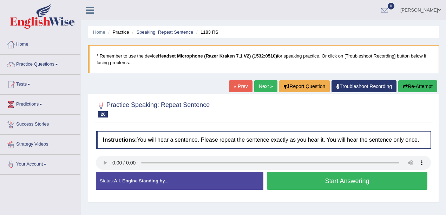
click at [303, 184] on button "Start Answering" at bounding box center [347, 181] width 161 height 18
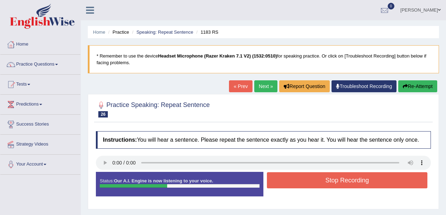
click at [353, 184] on button "Stop Recording" at bounding box center [347, 180] width 161 height 16
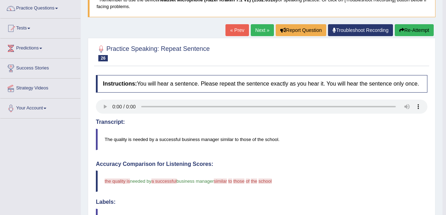
scroll to position [54, 0]
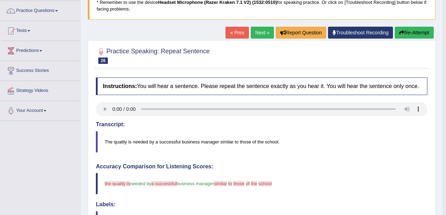
click at [263, 32] on link "Next »" at bounding box center [262, 33] width 23 height 12
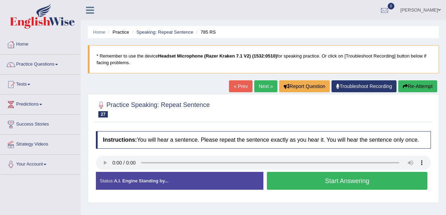
click at [304, 181] on button "Start Answering" at bounding box center [347, 181] width 161 height 18
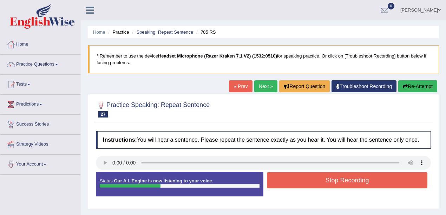
click at [296, 182] on button "Stop Recording" at bounding box center [347, 180] width 161 height 16
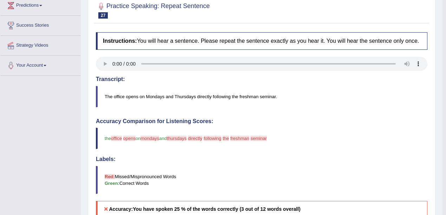
scroll to position [47, 0]
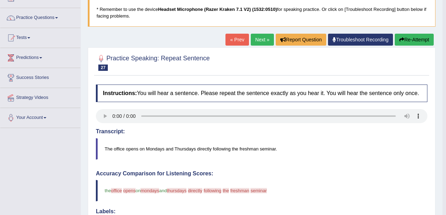
click at [264, 42] on link "Next »" at bounding box center [262, 40] width 23 height 12
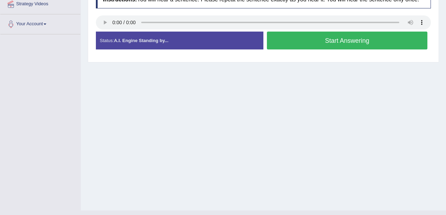
scroll to position [47, 0]
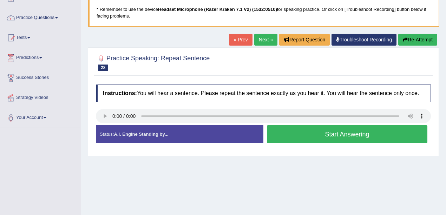
click at [327, 135] on button "Start Answering" at bounding box center [347, 134] width 161 height 18
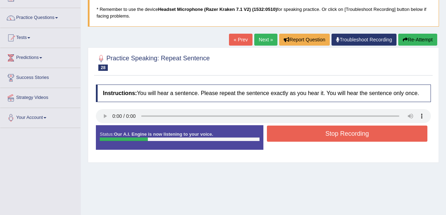
click at [327, 134] on button "Stop Recording" at bounding box center [347, 134] width 161 height 16
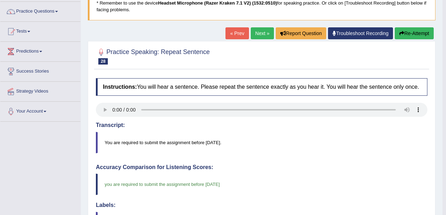
scroll to position [0, 0]
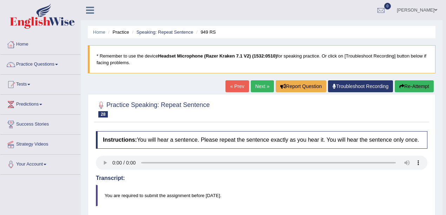
click at [265, 86] on link "Next »" at bounding box center [262, 86] width 23 height 12
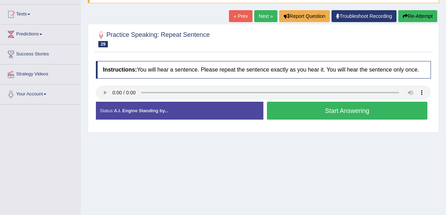
click at [283, 106] on button "Start Answering" at bounding box center [347, 111] width 161 height 18
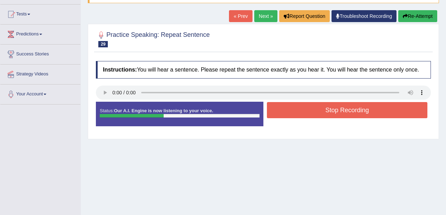
click at [301, 110] on button "Stop Recording" at bounding box center [347, 110] width 161 height 16
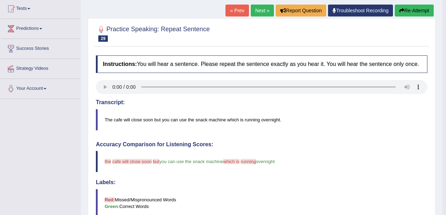
scroll to position [70, 0]
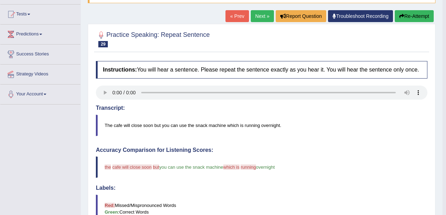
click at [261, 18] on link "Next »" at bounding box center [262, 16] width 23 height 12
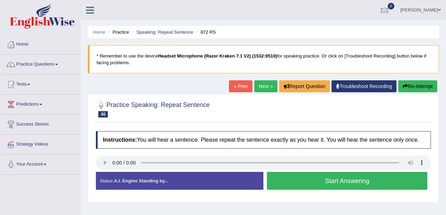
click at [345, 181] on button "Start Answering" at bounding box center [347, 181] width 161 height 18
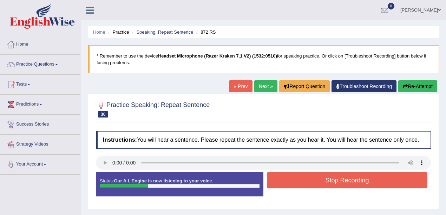
click at [345, 181] on button "Stop Recording" at bounding box center [347, 180] width 161 height 16
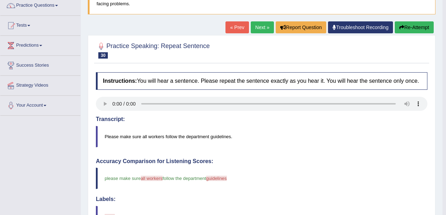
scroll to position [54, 0]
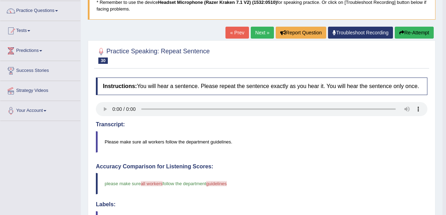
click at [261, 36] on link "Next »" at bounding box center [262, 33] width 23 height 12
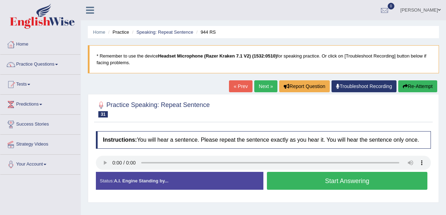
click at [283, 179] on button "Start Answering" at bounding box center [347, 181] width 161 height 18
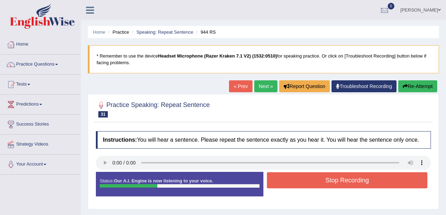
click at [289, 178] on button "Stop Recording" at bounding box center [347, 180] width 161 height 16
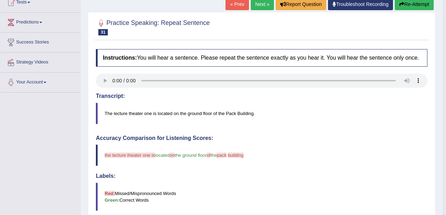
scroll to position [77, 0]
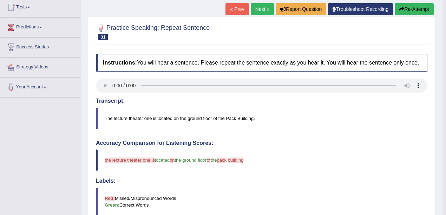
click at [266, 8] on link "Next »" at bounding box center [262, 9] width 23 height 12
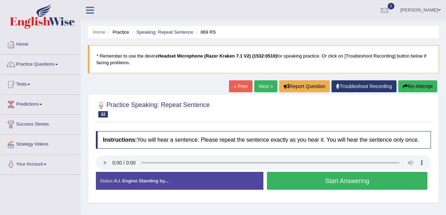
click at [343, 182] on button "Start Answering" at bounding box center [347, 181] width 161 height 18
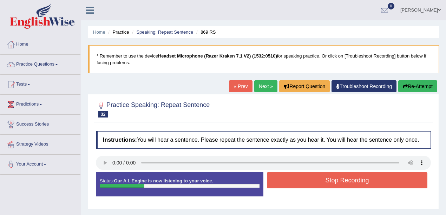
click at [341, 183] on button "Stop Recording" at bounding box center [347, 180] width 161 height 16
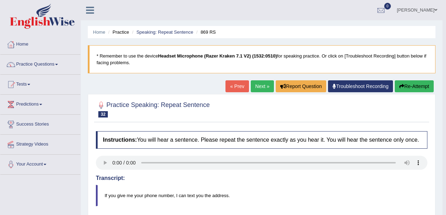
click at [264, 86] on link "Next »" at bounding box center [262, 86] width 23 height 12
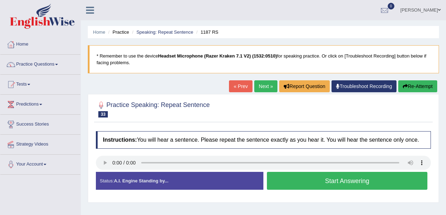
click at [335, 180] on button "Start Answering" at bounding box center [347, 181] width 161 height 18
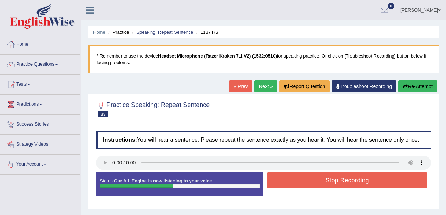
click at [306, 178] on button "Stop Recording" at bounding box center [347, 180] width 161 height 16
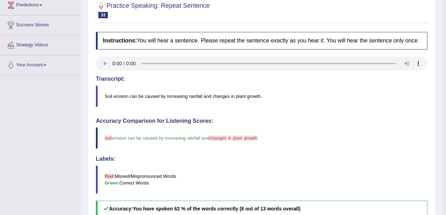
scroll to position [77, 0]
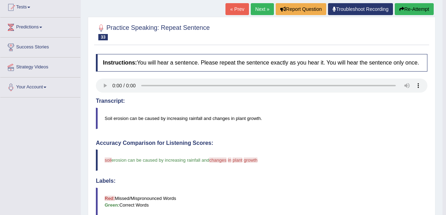
click at [267, 5] on link "Next »" at bounding box center [262, 9] width 23 height 12
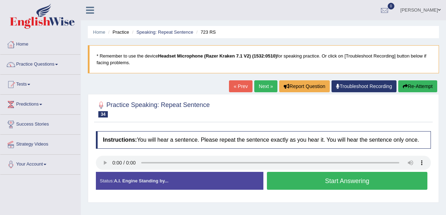
click at [302, 183] on button "Start Answering" at bounding box center [347, 181] width 161 height 18
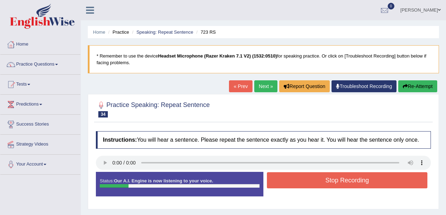
click at [412, 84] on button "Re-Attempt" at bounding box center [417, 86] width 39 height 12
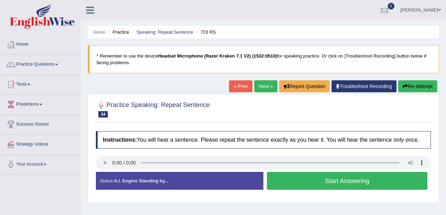
click at [319, 185] on button "Start Answering" at bounding box center [347, 181] width 161 height 18
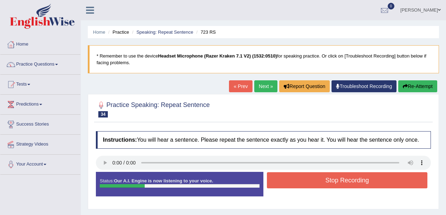
click at [324, 183] on button "Stop Recording" at bounding box center [347, 180] width 161 height 16
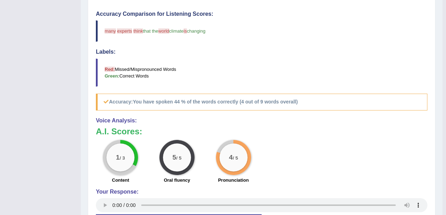
scroll to position [77, 0]
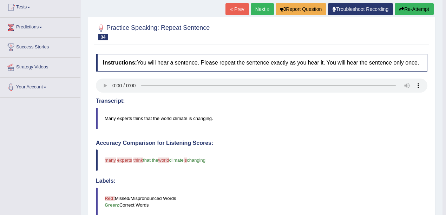
click at [266, 12] on link "Next »" at bounding box center [262, 9] width 23 height 12
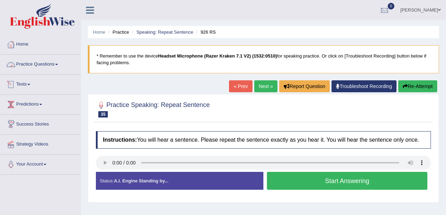
click at [48, 67] on link "Practice Questions" at bounding box center [40, 64] width 80 height 18
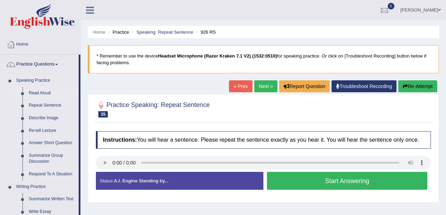
click at [41, 93] on link "Read Aloud" at bounding box center [52, 93] width 53 height 13
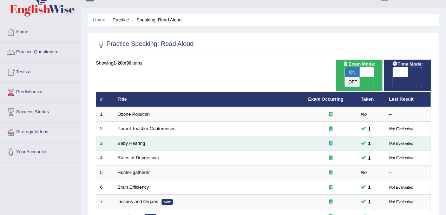
scroll to position [23, 0]
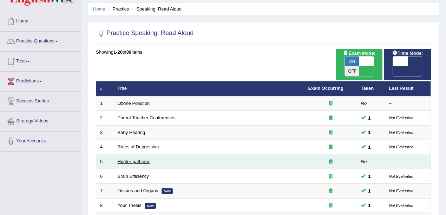
click at [137, 159] on link "Hunter-gatherer" at bounding box center [134, 161] width 32 height 5
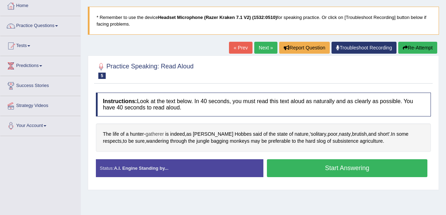
scroll to position [47, 0]
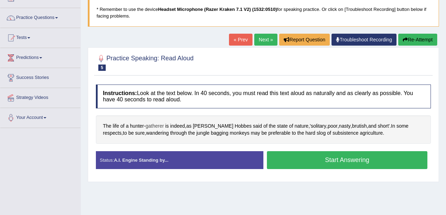
click at [157, 127] on span "gatherer" at bounding box center [154, 126] width 18 height 7
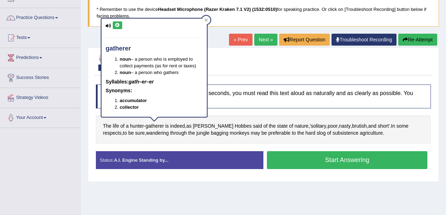
click at [113, 24] on button at bounding box center [117, 25] width 9 height 8
click at [206, 20] on icon at bounding box center [205, 19] width 3 height 3
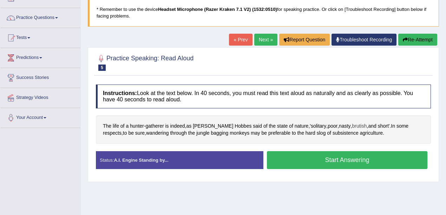
click at [352, 126] on span "brutish" at bounding box center [359, 126] width 15 height 7
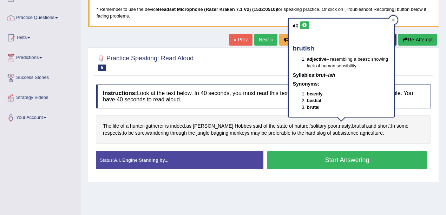
click at [307, 26] on icon at bounding box center [304, 25] width 5 height 4
click at [304, 24] on icon at bounding box center [304, 25] width 5 height 4
click at [392, 20] on icon at bounding box center [394, 20] width 4 height 4
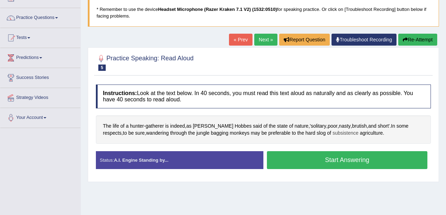
click at [333, 132] on span "subsistence" at bounding box center [346, 133] width 26 height 7
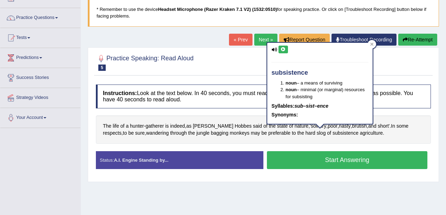
click at [284, 50] on icon at bounding box center [283, 49] width 5 height 4
click at [370, 44] on div at bounding box center [372, 44] width 8 height 8
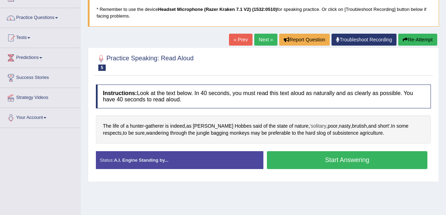
scroll to position [0, 0]
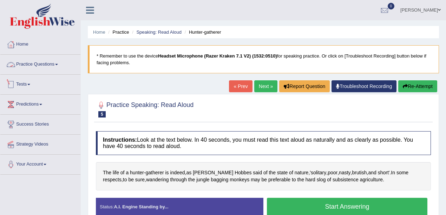
click at [41, 65] on link "Practice Questions" at bounding box center [40, 64] width 80 height 18
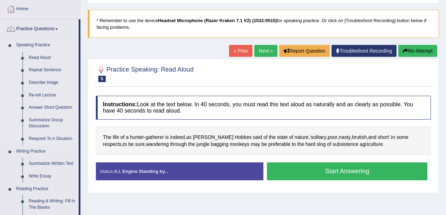
scroll to position [47, 0]
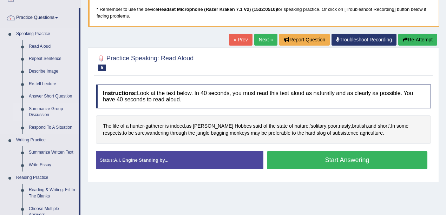
click at [43, 110] on link "Summarize Group Discussion" at bounding box center [52, 112] width 53 height 19
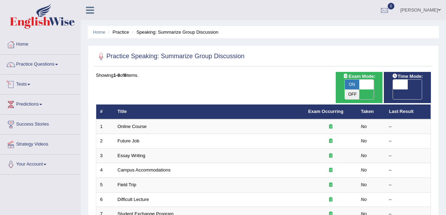
click at [350, 84] on span "ON" at bounding box center [352, 85] width 15 height 10
checkbox input "false"
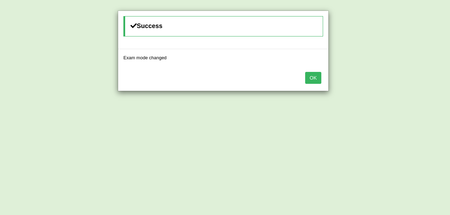
click at [313, 79] on button "OK" at bounding box center [313, 78] width 16 height 12
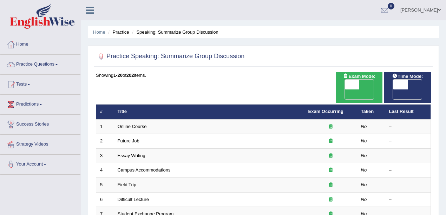
click at [345, 90] on span "OFF" at bounding box center [337, 95] width 15 height 10
checkbox input "true"
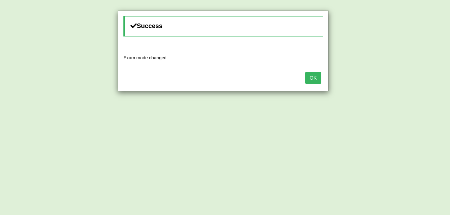
click at [317, 79] on button "OK" at bounding box center [313, 78] width 16 height 12
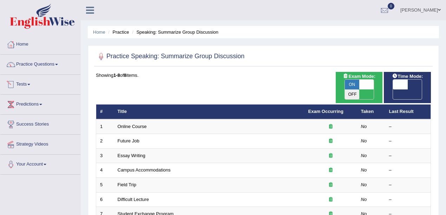
click at [30, 86] on link "Tests" at bounding box center [40, 84] width 80 height 18
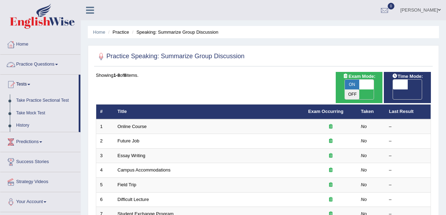
click at [34, 65] on link "Practice Questions" at bounding box center [40, 64] width 80 height 18
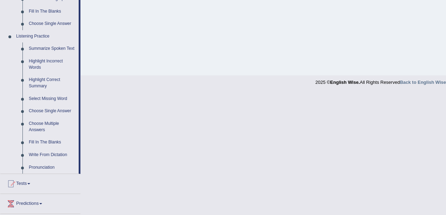
scroll to position [281, 0]
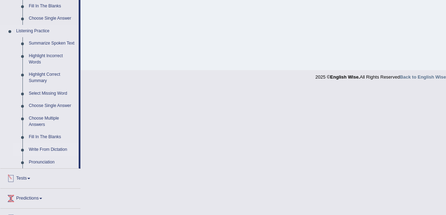
click at [49, 150] on link "Write From Dictation" at bounding box center [52, 150] width 53 height 13
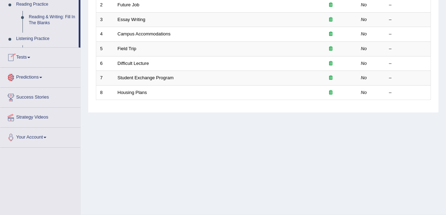
scroll to position [87, 0]
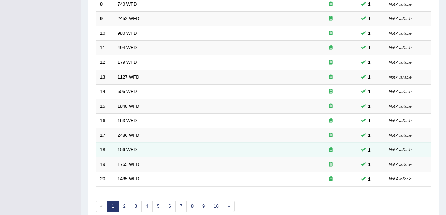
scroll to position [247, 0]
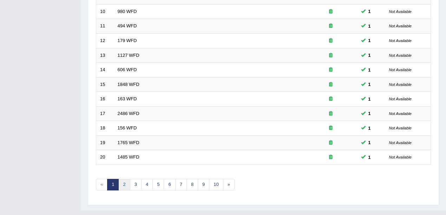
click at [127, 179] on link "2" at bounding box center [124, 185] width 12 height 12
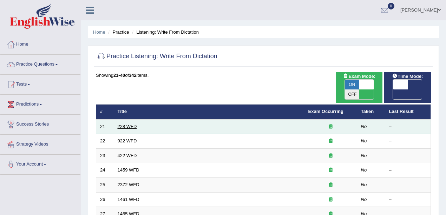
click at [123, 124] on link "228 WFD" at bounding box center [127, 126] width 19 height 5
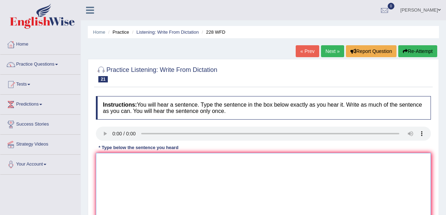
click at [160, 183] on textarea at bounding box center [263, 187] width 335 height 68
click at [116, 178] on textarea at bounding box center [263, 187] width 335 height 68
drag, startPoint x: 105, startPoint y: 161, endPoint x: 87, endPoint y: 159, distance: 18.7
click at [87, 159] on div "Home Practice Listening: Write From Dictation 228 WFD « Prev Next » Report Ques…" at bounding box center [263, 175] width 365 height 351
click at [125, 162] on textarea "Computer s is be un degree course." at bounding box center [263, 187] width 335 height 68
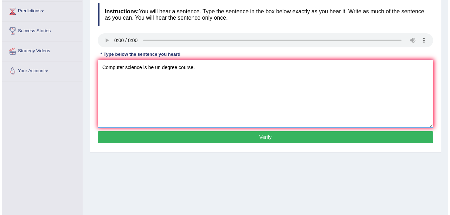
scroll to position [93, 0]
click at [145, 69] on textarea "Computer science is be un degree course." at bounding box center [263, 94] width 335 height 68
click at [167, 67] on textarea "Computer science have has be un degree course." at bounding box center [263, 94] width 335 height 68
click at [186, 67] on textarea "Computer science have has become un degree course." at bounding box center [263, 94] width 335 height 68
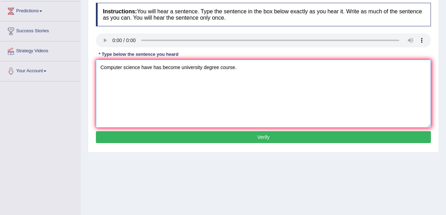
click at [181, 66] on textarea "Computer science have has become university degree course." at bounding box center [263, 94] width 335 height 68
click at [181, 69] on textarea "Computer science have has become a the popular university degree course." at bounding box center [263, 94] width 335 height 68
type textarea "Computer science have has become became a the popular university degree course."
click at [178, 136] on button "Verify" at bounding box center [263, 137] width 335 height 12
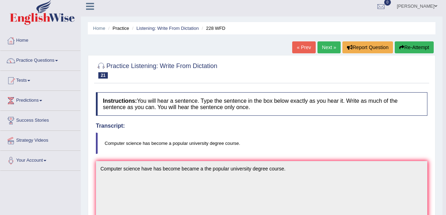
scroll to position [0, 0]
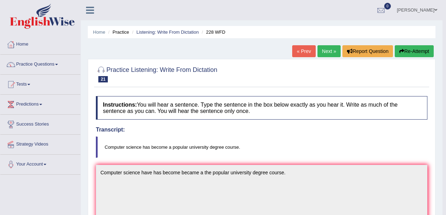
click at [333, 52] on link "Next »" at bounding box center [329, 51] width 23 height 12
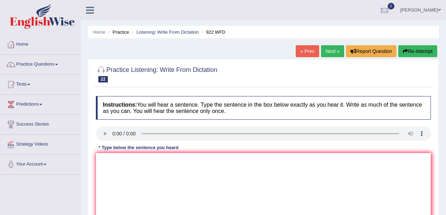
click at [158, 161] on textarea at bounding box center [263, 187] width 335 height 68
click at [113, 167] on textarea at bounding box center [263, 187] width 335 height 68
drag, startPoint x: 127, startPoint y: 161, endPoint x: 106, endPoint y: 162, distance: 21.1
click at [106, 162] on textarea "st attend to" at bounding box center [263, 187] width 335 height 68
click at [156, 162] on textarea "st intending to attend the must [PERSON_NAME] first." at bounding box center [263, 187] width 335 height 68
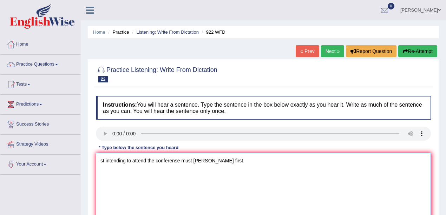
click at [203, 160] on textarea "st intending to attend the conferense must [PERSON_NAME] first." at bounding box center [263, 187] width 335 height 68
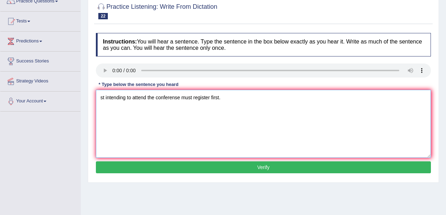
scroll to position [70, 0]
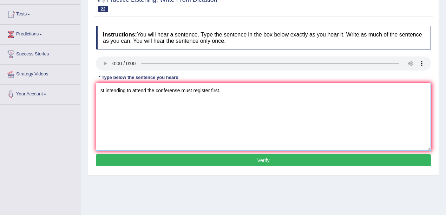
drag, startPoint x: 106, startPoint y: 91, endPoint x: 86, endPoint y: 93, distance: 20.1
click at [86, 93] on div "Home Practice Listening: Write From Dictation 922 WFD « Prev Next » Report Ques…" at bounding box center [263, 105] width 365 height 351
click at [207, 91] on textarea "Students Student intending to attend the conferense must register first." at bounding box center [263, 117] width 335 height 68
click at [211, 90] on textarea "Students Student intending to attend the conferense must register first." at bounding box center [263, 117] width 335 height 68
click at [215, 91] on textarea "Students Student intending to attend the conference must register first." at bounding box center [263, 117] width 335 height 68
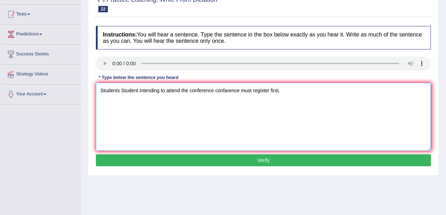
click at [228, 91] on textarea "Students Student intending to attend the conference confarence must register fi…" at bounding box center [263, 117] width 335 height 68
click at [234, 91] on textarea "Students Student intending to attend the conference conference must register fi…" at bounding box center [263, 117] width 335 height 68
click at [232, 91] on textarea "Students Student intending to attend the conference conference must register fi…" at bounding box center [263, 117] width 335 height 68
click at [270, 91] on textarea "Students Student intending to attend the conference conferance must register fi…" at bounding box center [263, 117] width 335 height 68
type textarea "Students Student intending to attend the conference conferance must register fi…"
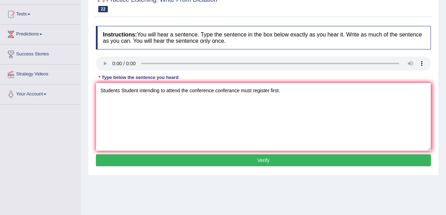
click at [226, 157] on button "Verify" at bounding box center [263, 161] width 335 height 12
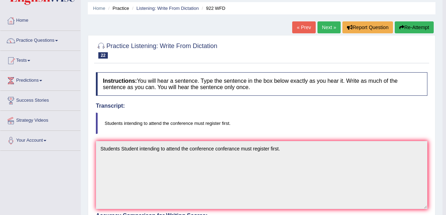
scroll to position [23, 0]
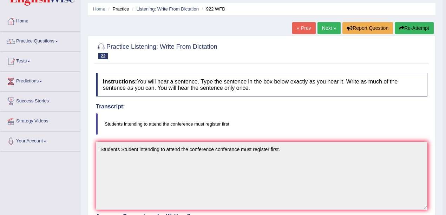
click at [332, 25] on link "Next »" at bounding box center [329, 28] width 23 height 12
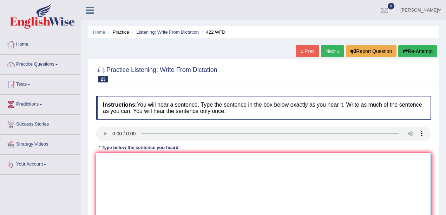
click at [121, 188] on textarea at bounding box center [263, 187] width 335 height 68
click at [101, 162] on textarea "the most detail in this arguement are missing." at bounding box center [263, 187] width 335 height 68
click at [136, 161] on textarea "The most detail in this arguement are missing." at bounding box center [263, 187] width 335 height 68
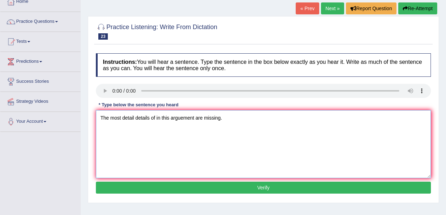
scroll to position [47, 0]
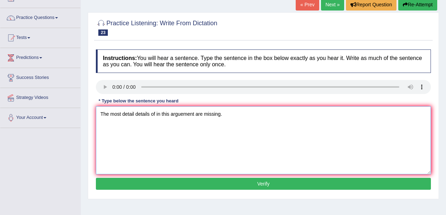
click at [197, 115] on textarea "The most detail details of in this arguement are missing." at bounding box center [263, 140] width 335 height 68
type textarea "The most detail details of in this arguement are missing."
click at [178, 180] on button "Verify" at bounding box center [263, 184] width 335 height 12
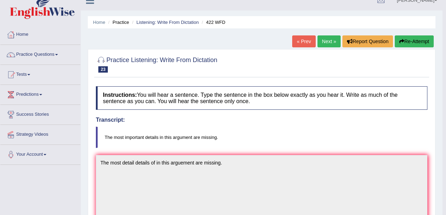
scroll to position [3, 0]
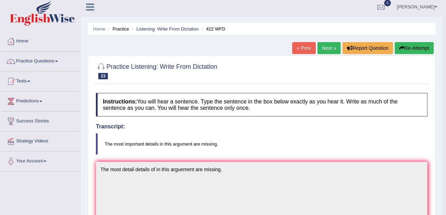
click at [324, 47] on link "Next »" at bounding box center [329, 48] width 23 height 12
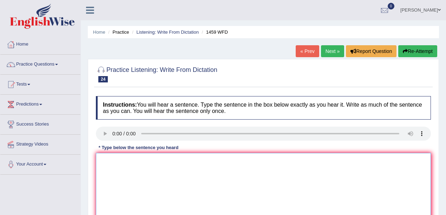
click at [195, 170] on textarea at bounding box center [263, 187] width 335 height 68
click at [139, 178] on textarea at bounding box center [263, 187] width 335 height 68
click at [101, 161] on textarea "all experiment and procedure are operating in laboritory manual." at bounding box center [263, 187] width 335 height 68
type textarea "All experiment and procedure are operating in laboritory manual."
click at [166, 162] on textarea "All experiment and procedure are operating in laboritory manual." at bounding box center [263, 187] width 335 height 68
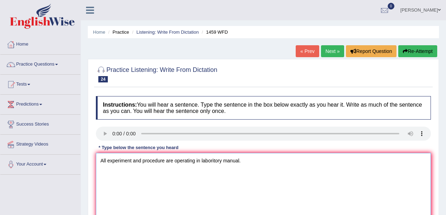
drag, startPoint x: 172, startPoint y: 161, endPoint x: 164, endPoint y: 161, distance: 8.1
click at [164, 161] on textarea "All experiment and procedure are operating in laboritory manual." at bounding box center [263, 187] width 335 height 68
drag, startPoint x: 194, startPoint y: 163, endPoint x: 166, endPoint y: 161, distance: 27.8
click at [166, 161] on textarea "All experiment and procedure are operating in laboritory manual." at bounding box center [263, 187] width 335 height 68
click at [208, 162] on textarea "All experiment and procedure have been outline in laboritory manual." at bounding box center [263, 187] width 335 height 68
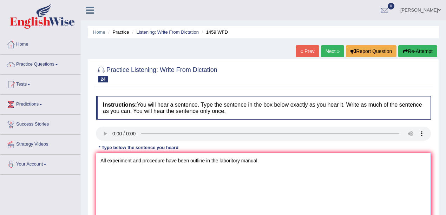
click at [133, 161] on textarea "All experiment and procedure have been outline in the laboritory manual." at bounding box center [263, 187] width 335 height 68
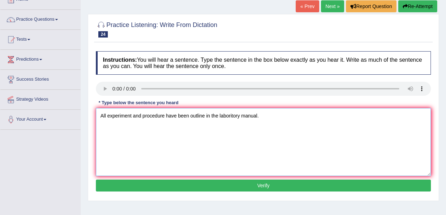
scroll to position [47, 0]
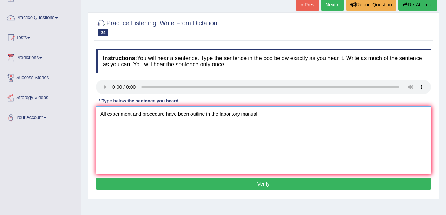
click at [176, 116] on textarea "All experiment and procedure have been outline in the laboritory manual." at bounding box center [263, 140] width 335 height 68
click at [213, 113] on textarea "All experiment and procedure have has been outline in the laboritory manual." at bounding box center [263, 140] width 335 height 68
click at [134, 114] on textarea "All experiment and procedure have has been outline outlined in the laboritory m…" at bounding box center [263, 140] width 335 height 68
click at [193, 113] on textarea "All experiment experiments and procedure have has been outline outlined in the …" at bounding box center [263, 140] width 335 height 68
type textarea "All experiment experiments and procedure have has been outline outlined in the …"
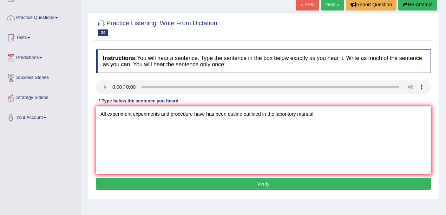
click at [229, 186] on button "Verify" at bounding box center [263, 184] width 335 height 12
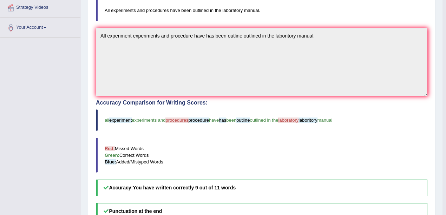
scroll to position [50, 0]
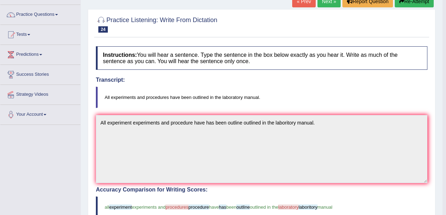
click at [326, 6] on link "Next »" at bounding box center [329, 1] width 23 height 12
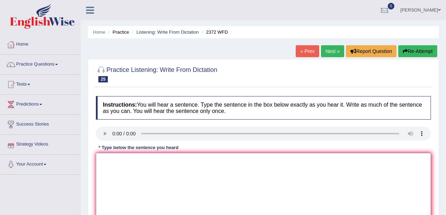
click at [122, 170] on textarea at bounding box center [263, 187] width 335 height 68
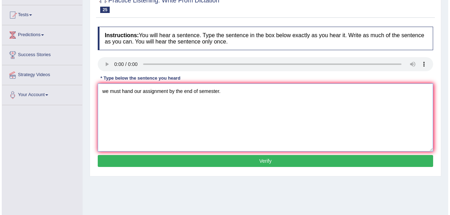
scroll to position [70, 0]
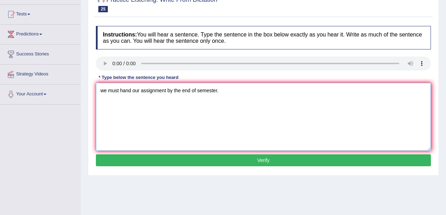
click at [132, 91] on textarea "we must hand our assignment by the end of semester." at bounding box center [263, 117] width 335 height 68
click at [102, 91] on textarea "we must hand out handout our assignment by the end of semester." at bounding box center [263, 117] width 335 height 68
click at [196, 90] on textarea "We must hand out handout our assignment by the end of semester." at bounding box center [263, 117] width 335 height 68
type textarea "We must hand out handout our assignment assignments by the end of semester."
click at [209, 159] on button "Verify" at bounding box center [263, 161] width 335 height 12
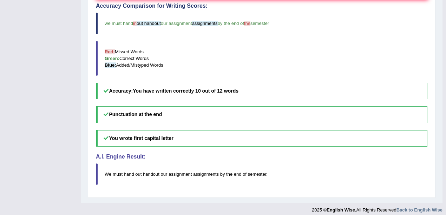
scroll to position [47, 0]
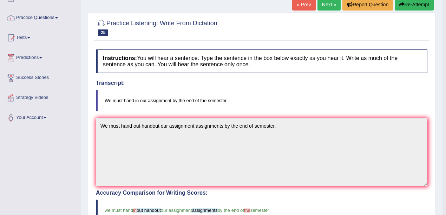
click at [327, 8] on link "Next »" at bounding box center [329, 5] width 23 height 12
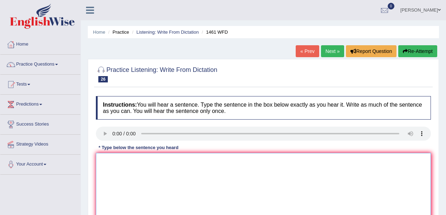
click at [142, 178] on textarea at bounding box center [263, 187] width 335 height 68
click at [104, 159] on textarea "my sister run a business about small toys toy." at bounding box center [263, 187] width 335 height 68
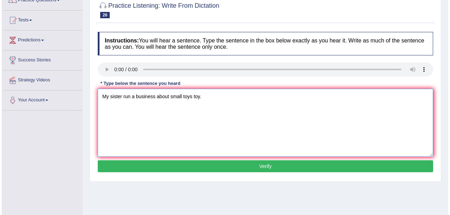
scroll to position [70, 0]
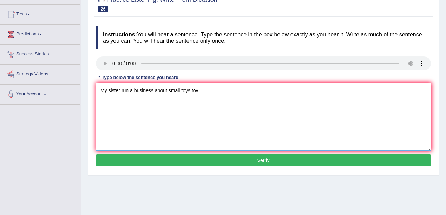
type textarea "My sister run a business about small toys toy."
click at [176, 159] on button "Verify" at bounding box center [263, 161] width 335 height 12
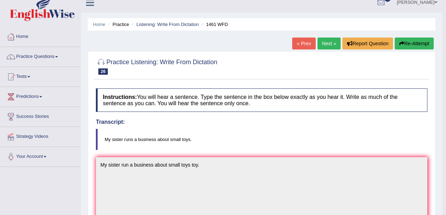
scroll to position [0, 0]
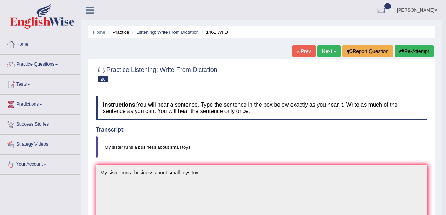
click at [327, 52] on link "Next »" at bounding box center [329, 51] width 23 height 12
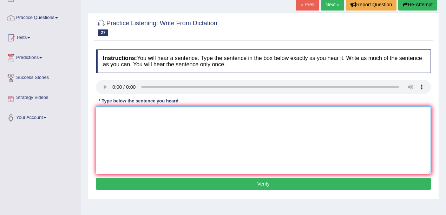
click at [130, 121] on textarea at bounding box center [263, 140] width 335 height 68
type textarea "you can find the complain complaint from on the website."
click at [194, 182] on button "Verify" at bounding box center [263, 184] width 335 height 12
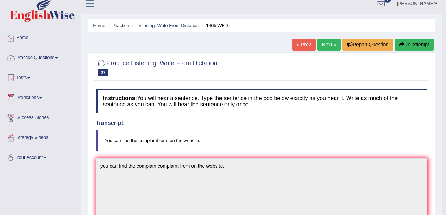
scroll to position [3, 0]
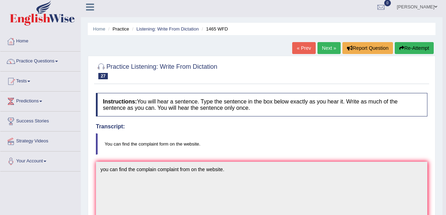
click at [328, 51] on link "Next »" at bounding box center [329, 48] width 23 height 12
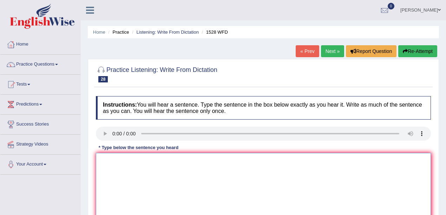
click at [117, 159] on textarea at bounding box center [263, 187] width 335 height 68
drag, startPoint x: 142, startPoint y: 161, endPoint x: 132, endPoint y: 160, distance: 9.9
click at [132, 160] on textarea "we are looking for" at bounding box center [263, 187] width 335 height 68
click at [138, 161] on textarea "we are looking at both pactical and both engaging." at bounding box center [263, 187] width 335 height 68
click at [155, 161] on textarea "we are looking at indroce both pactical and both engaging." at bounding box center [263, 187] width 335 height 68
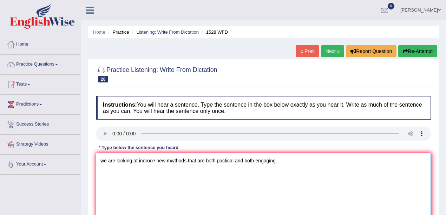
click at [103, 160] on textarea "we are looking at indroce new mwthods that are both pactical and both engaging." at bounding box center [263, 187] width 335 height 68
click at [138, 162] on textarea "We are looking at indroce new mwthods that are both pactical and both engaging." at bounding box center [263, 187] width 335 height 68
click at [155, 161] on textarea "We are looking to indroce new mwthods that are both pactical and both engaging." at bounding box center [263, 187] width 335 height 68
click at [179, 161] on textarea "We are looking to introduce new mwthods that are both pactical and both engagin…" at bounding box center [263, 187] width 335 height 68
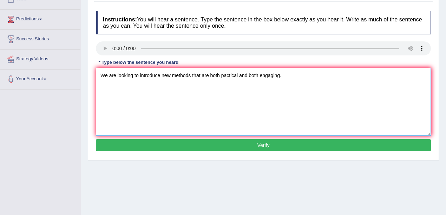
scroll to position [93, 0]
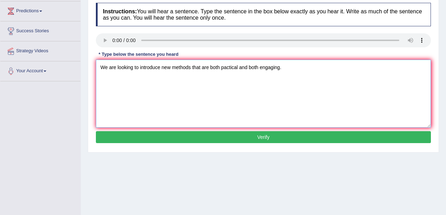
click at [223, 67] on textarea "We are looking to introduce new methods that are both pactical and both engagin…" at bounding box center [263, 94] width 335 height 68
click at [260, 69] on textarea "We are looking to introduce new methods that are both practical and both engagi…" at bounding box center [263, 94] width 335 height 68
click at [137, 67] on textarea "We are looking to introduce new methods that are both practical and engaging." at bounding box center [263, 94] width 335 height 68
click at [160, 68] on textarea "We are looking at introduce new methods that are both practical and engaging." at bounding box center [263, 94] width 335 height 68
click at [196, 67] on textarea "We are looking at introducing new methods that are both practical and engaging." at bounding box center [263, 94] width 335 height 68
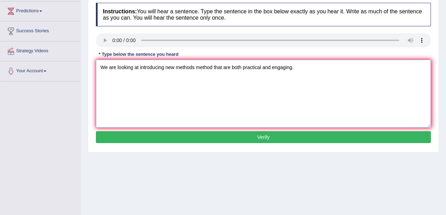
type textarea "We are looking at introducing new methods method that are both practical and en…"
click at [151, 134] on button "Verify" at bounding box center [263, 137] width 335 height 12
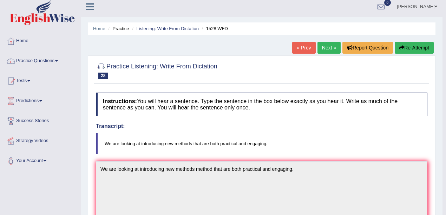
scroll to position [3, 0]
click at [331, 44] on link "Next »" at bounding box center [329, 48] width 23 height 12
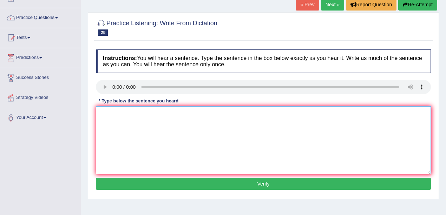
click at [136, 144] on textarea at bounding box center [263, 140] width 335 height 68
drag, startPoint x: 109, startPoint y: 116, endPoint x: 93, endPoint y: 117, distance: 15.1
click at [93, 117] on div "Practice Listening: Write From Dictation 29 1022 WFD Instructions: You will hea…" at bounding box center [263, 105] width 351 height 187
click at [144, 115] on textarea "Mathematic provide the foundation of analysing data." at bounding box center [263, 140] width 335 height 68
click at [181, 115] on textarea "Mathematic provides the foundation of analysing data." at bounding box center [263, 140] width 335 height 68
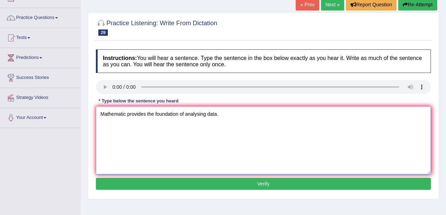
click at [185, 115] on textarea "Mathematic provides the foundation of analysing data." at bounding box center [263, 140] width 335 height 68
click at [187, 115] on textarea "Mathematic provides the foundation for understanding and analysing data." at bounding box center [263, 140] width 335 height 68
click at [128, 113] on textarea "Mathematic provides the foundation for of understanding and analysing data." at bounding box center [263, 140] width 335 height 68
drag, startPoint x: 126, startPoint y: 113, endPoint x: 102, endPoint y: 116, distance: 24.8
click at [102, 116] on textarea "Mathematic provides the foundation for of understanding and analysing data." at bounding box center [263, 140] width 335 height 68
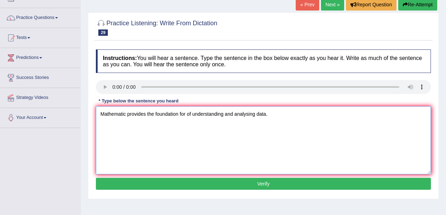
click at [128, 117] on textarea "Mathematic provides the foundation for of understanding and analysing data." at bounding box center [263, 140] width 335 height 68
paste textarea "Mathematic"
click at [179, 114] on textarea "Mathematic Mathematics provides the foundation for of understanding and analysi…" at bounding box center [263, 140] width 335 height 68
click at [177, 117] on textarea "Mathematic Mathematics provides the foundation for of understanding and analysi…" at bounding box center [263, 140] width 335 height 68
click at [176, 115] on textarea "Mathematic Mathematics provides the foundation for of understanding and analysi…" at bounding box center [263, 140] width 335 height 68
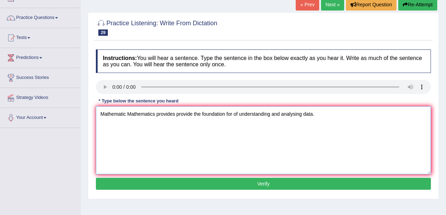
type textarea "Mathematic Mathematics provides provide the foundation for of understanding and…"
click at [221, 183] on button "Verify" at bounding box center [263, 184] width 335 height 12
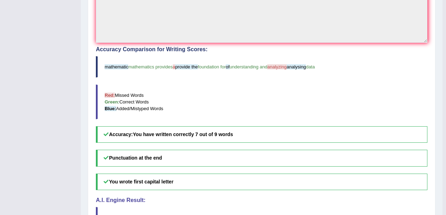
scroll to position [27, 0]
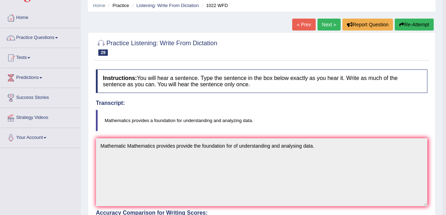
click at [330, 24] on link "Next »" at bounding box center [329, 25] width 23 height 12
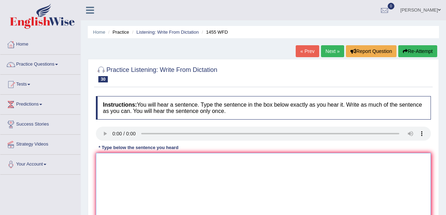
click at [121, 169] on textarea at bounding box center [263, 187] width 335 height 68
click at [102, 162] on textarea "you must wear a hard hat on the constrution site." at bounding box center [263, 187] width 335 height 68
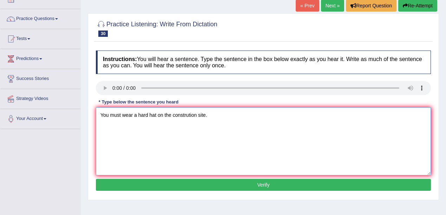
scroll to position [47, 0]
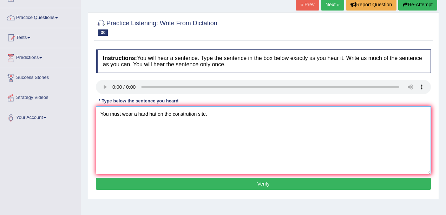
click at [189, 115] on textarea "You must wear a hard hat on the constrution site." at bounding box center [263, 140] width 335 height 68
type textarea "You must wear a hard hat on the construction site."
click at [185, 181] on button "Verify" at bounding box center [263, 184] width 335 height 12
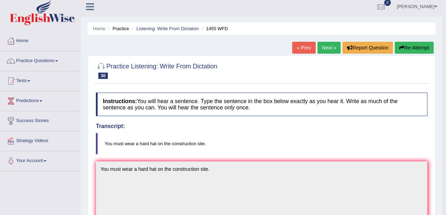
scroll to position [0, 0]
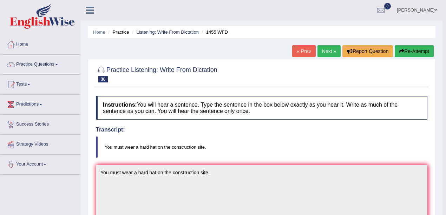
click at [331, 48] on link "Next »" at bounding box center [329, 51] width 23 height 12
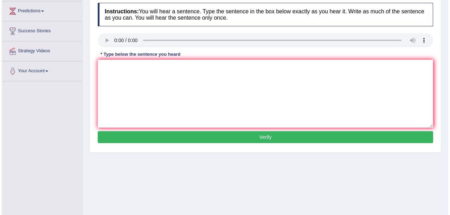
scroll to position [93, 0]
click at [114, 87] on textarea at bounding box center [263, 94] width 335 height 68
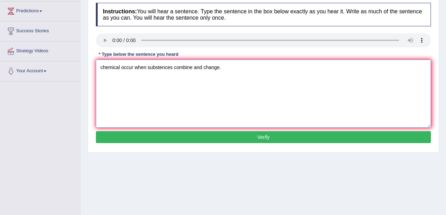
click at [203, 69] on textarea "chemical occur when substences combine and change." at bounding box center [263, 94] width 335 height 68
click at [102, 70] on textarea "chemical occur when substences combine and or change." at bounding box center [263, 94] width 335 height 68
click at [134, 68] on textarea "Chemical occur when substences combine and or change." at bounding box center [263, 94] width 335 height 68
click at [182, 69] on textarea "Chemical occur occured when substences combine and or change." at bounding box center [263, 94] width 335 height 68
click at [194, 68] on textarea "Chemical occur occured when substances combine and or change." at bounding box center [263, 94] width 335 height 68
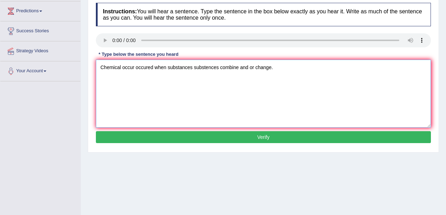
type textarea "Chemical occur occured when substances substences combine and or change."
click at [266, 138] on button "Verify" at bounding box center [263, 137] width 335 height 12
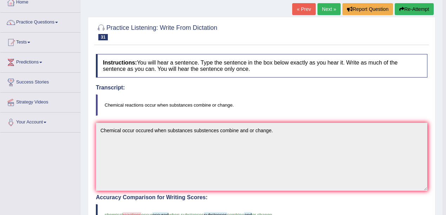
scroll to position [27, 0]
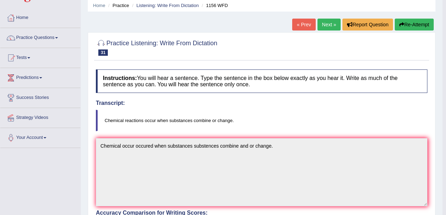
click at [327, 24] on link "Next »" at bounding box center [329, 25] width 23 height 12
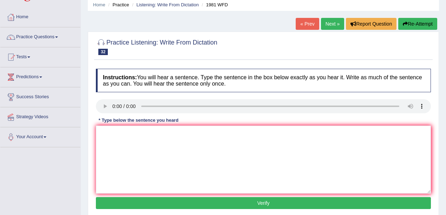
scroll to position [70, 0]
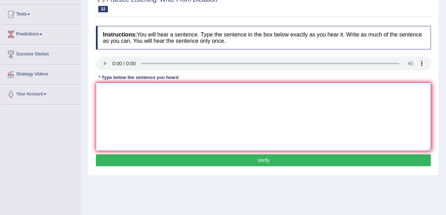
click at [140, 121] on textarea at bounding box center [263, 117] width 335 height 68
click at [180, 91] on textarea "all of you argument must be support by" at bounding box center [263, 117] width 335 height 68
click at [207, 90] on textarea "all of you argument must be supported by" at bounding box center [263, 117] width 335 height 68
click at [213, 91] on textarea "all of you argument must be supported by evidence and relavence theory theories." at bounding box center [263, 117] width 335 height 68
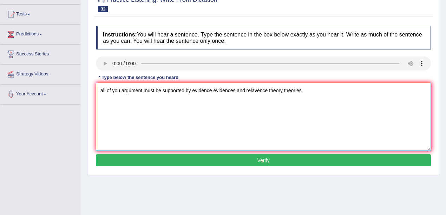
click at [267, 92] on textarea "all of you argument must be supported by evidence evidences and relavence theor…" at bounding box center [263, 117] width 335 height 68
click at [276, 92] on textarea "all of you argument must be supported by evidence evidences and relavence relav…" at bounding box center [263, 117] width 335 height 68
click at [102, 91] on textarea "all of you argument must be supported by evidence evidences and relavence relav…" at bounding box center [263, 117] width 335 height 68
type textarea "All of you argument must be supported by evidence evidences and relavence relav…"
click at [263, 161] on button "Verify" at bounding box center [263, 161] width 335 height 12
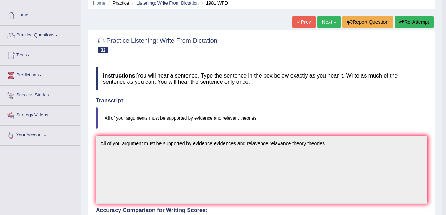
scroll to position [27, 0]
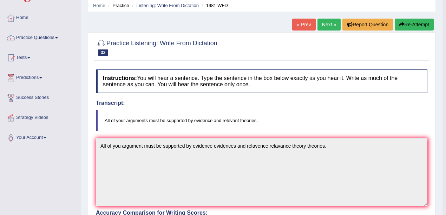
click at [330, 25] on link "Next »" at bounding box center [329, 25] width 23 height 12
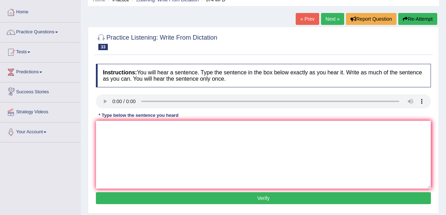
scroll to position [70, 0]
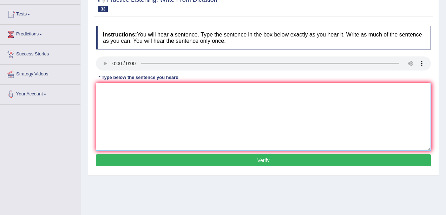
click at [117, 90] on textarea at bounding box center [263, 117] width 335 height 68
type textarea "e"
drag, startPoint x: 164, startPoint y: 91, endPoint x: 154, endPoint y: 92, distance: 10.6
click at [154, 92] on textarea "Unemloyment rate have been falllen to the lowest rate in years." at bounding box center [263, 117] width 335 height 68
click at [198, 91] on textarea "Unemloyment rate have falllen to the lowest rate in years." at bounding box center [263, 117] width 335 height 68
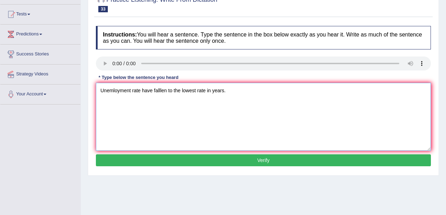
click at [206, 92] on textarea "Unemloyment rate have falllen to the lowest rate in years." at bounding box center [263, 117] width 335 height 68
click at [161, 91] on textarea "Unemloyment rate have falllen to the lowest rate level in years." at bounding box center [263, 117] width 335 height 68
click at [151, 91] on textarea "Unemloyment rate have fallen to the lowest rate level in years." at bounding box center [263, 117] width 335 height 68
click at [188, 92] on textarea "Unemloyment rate have has fallen to the lowest rate level in years." at bounding box center [263, 117] width 335 height 68
click at [229, 92] on textarea "Unemloyment rate have has fallen to the lowest rate level in years." at bounding box center [263, 117] width 335 height 68
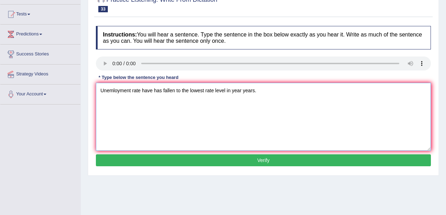
type textarea "Unemloyment rate have has fallen to the lowest rate level in year years."
click at [226, 159] on button "Verify" at bounding box center [263, 161] width 335 height 12
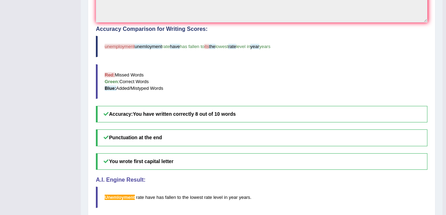
scroll to position [47, 0]
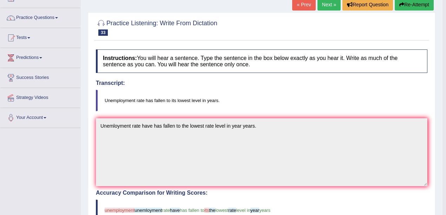
click at [336, 7] on link "Next »" at bounding box center [329, 5] width 23 height 12
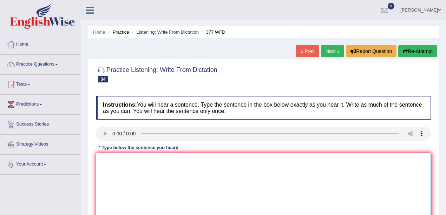
drag, startPoint x: 115, startPoint y: 155, endPoint x: 116, endPoint y: 163, distance: 8.8
click at [115, 155] on textarea at bounding box center [263, 187] width 335 height 68
click at [124, 162] on textarea "the de" at bounding box center [263, 187] width 335 height 68
click at [113, 161] on textarea "the de has high propotion for higher graduate students." at bounding box center [263, 187] width 335 height 68
click at [102, 162] on textarea "the department has high propotion for higher graduate students." at bounding box center [263, 187] width 335 height 68
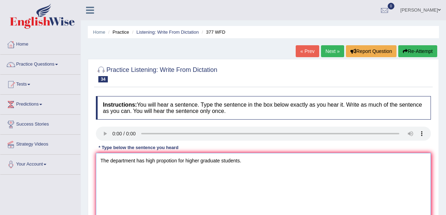
click at [169, 162] on textarea "The department has high propotion for higher graduate students." at bounding box center [263, 187] width 335 height 68
click at [178, 162] on textarea "The department has high propotion for higher graduate students." at bounding box center [263, 187] width 335 height 68
click at [144, 162] on textarea "The department has high propotion for higher graduate students." at bounding box center [263, 187] width 335 height 68
click at [158, 162] on textarea "The department has a high propotion for higher graduate students." at bounding box center [263, 187] width 335 height 68
drag, startPoint x: 207, startPoint y: 162, endPoint x: 194, endPoint y: 162, distance: 13.4
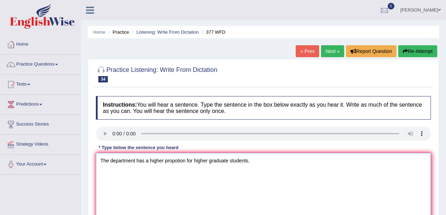
click at [194, 162] on textarea "The department has a higher propotion for higher graduate students." at bounding box center [263, 187] width 335 height 68
click at [193, 161] on textarea "The department has a higher propotion for post graduate students." at bounding box center [263, 187] width 335 height 68
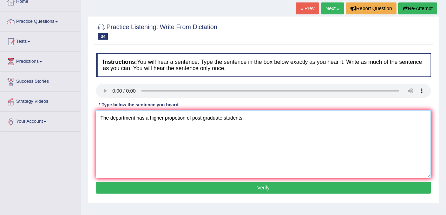
scroll to position [47, 0]
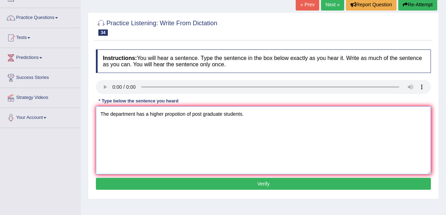
drag, startPoint x: 221, startPoint y: 116, endPoint x: 193, endPoint y: 117, distance: 28.1
click at [193, 117] on textarea "The department has a higher propotion of post graduate students." at bounding box center [263, 140] width 335 height 68
click at [225, 114] on textarea "The department has a higher propotion of post graduate students." at bounding box center [263, 140] width 335 height 68
click at [226, 114] on textarea "The department has a higher propotion of post graduate students." at bounding box center [263, 140] width 335 height 68
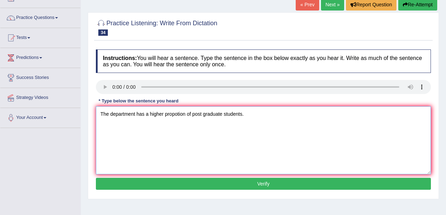
click at [225, 114] on textarea "The department has a higher propotion of post graduate students." at bounding box center [263, 140] width 335 height 68
paste textarea "post graduate"
click at [235, 114] on textarea "The department has a higher propotion of post graduate post graduatestudents." at bounding box center [263, 140] width 335 height 68
click at [255, 114] on textarea "The department has a higher propotion of post graduate post-graduatestudents." at bounding box center [263, 140] width 335 height 68
click at [145, 114] on textarea "The department has a higher propotion of post graduate post-graduate students." at bounding box center [263, 140] width 335 height 68
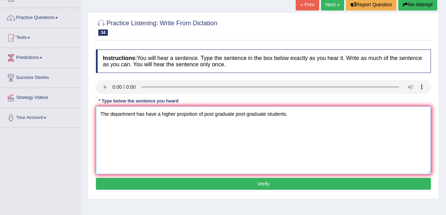
type textarea "The department has have a higher propotion of post graduate post-graduate stude…"
click at [197, 184] on button "Verify" at bounding box center [263, 184] width 335 height 12
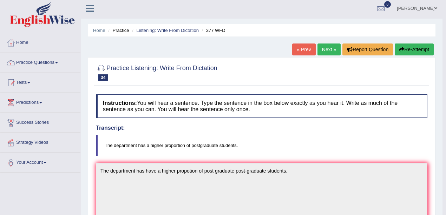
scroll to position [0, 0]
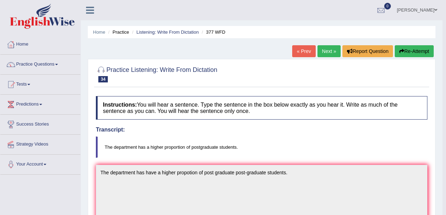
click at [337, 53] on link "Next »" at bounding box center [329, 51] width 23 height 12
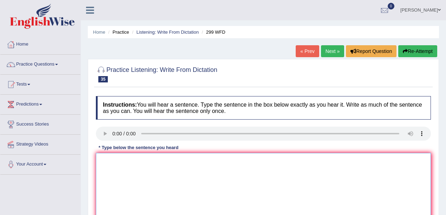
click at [111, 176] on textarea at bounding box center [263, 187] width 335 height 68
drag, startPoint x: 151, startPoint y: 161, endPoint x: 136, endPoint y: 162, distance: 15.8
click at [136, 162] on textarea "st representitive with" at bounding box center [263, 187] width 335 height 68
drag, startPoint x: 104, startPoint y: 162, endPoint x: 94, endPoint y: 161, distance: 10.7
click at [94, 161] on div "Instructions: You will hear a sentence. Type the sentence in the box below exac…" at bounding box center [263, 168] width 339 height 150
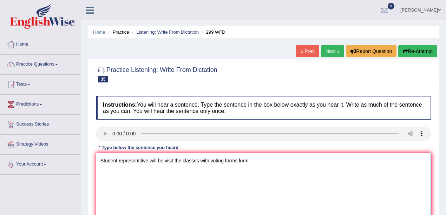
click at [140, 161] on textarea "Student representitive will be visit the classes with voting forms form." at bounding box center [263, 187] width 335 height 68
type textarea "Student representitive will be visit the classes with voting forms form."
click at [141, 161] on textarea "Student representitive will be visit the classes with voting forms form." at bounding box center [263, 187] width 335 height 68
click at [172, 161] on textarea "Student represenative will be visit the classes with voting forms form." at bounding box center [263, 187] width 335 height 68
click at [157, 161] on textarea "Student represenative will be visiting the classes with voting forms form." at bounding box center [263, 187] width 335 height 68
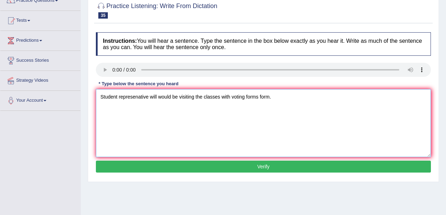
scroll to position [70, 0]
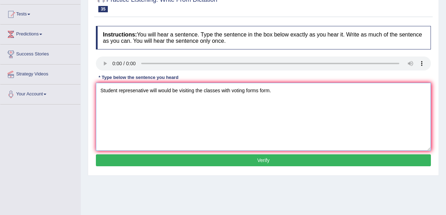
type textarea "Student represenative will would be visiting the classes with voting forms form."
click at [271, 162] on button "Verify" at bounding box center [263, 161] width 335 height 12
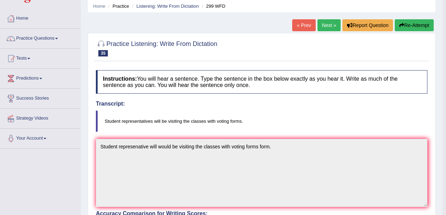
scroll to position [0, 0]
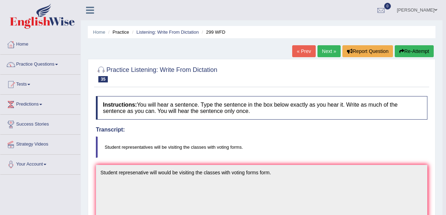
click at [329, 51] on link "Next »" at bounding box center [329, 51] width 23 height 12
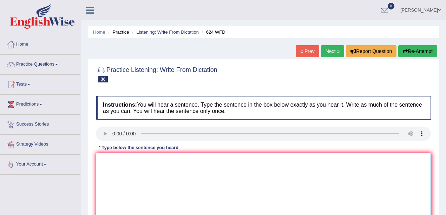
click at [127, 176] on textarea at bounding box center [263, 187] width 335 height 68
click at [193, 162] on textarea "our c hlp to improve critical thinking and" at bounding box center [263, 187] width 335 height 68
click at [102, 161] on textarea "our c hlp to improve critical thinking and independent learning skill skills." at bounding box center [263, 187] width 335 height 68
click at [110, 162] on textarea "Our c hlp to improve critical thinking and independent learning skill skills." at bounding box center [263, 187] width 335 height 68
click at [134, 161] on textarea "Our courses hlp to improve critical thinking and independent learning skill ski…" at bounding box center [263, 187] width 335 height 68
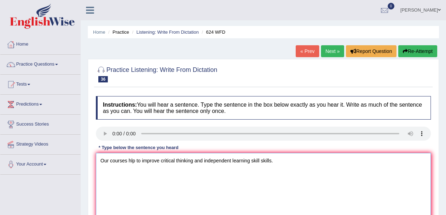
click at [131, 161] on textarea "Our courses hlp to improve critical thinking and independent learning skill ski…" at bounding box center [263, 187] width 335 height 68
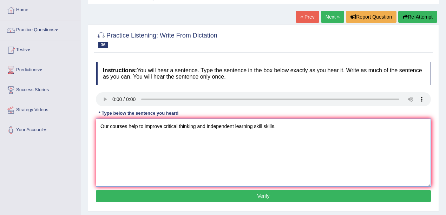
scroll to position [47, 0]
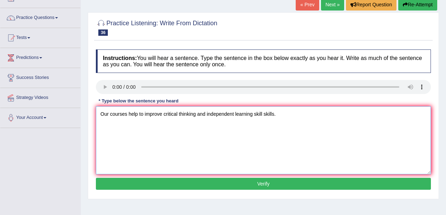
click at [221, 115] on textarea "Our courses help to improve critical thinking and independent learning skill sk…" at bounding box center [263, 140] width 335 height 68
click at [228, 114] on textarea "Our courses help to improve critical thinking and independent learning skill sk…" at bounding box center [263, 140] width 335 height 68
click at [138, 115] on textarea "Our courses help to improve critical thinking and independent learning skill sk…" at bounding box center [263, 140] width 335 height 68
type textarea "Our courses help to improve critical thinking and independent learning skill sk…"
click at [155, 181] on button "Verify" at bounding box center [263, 184] width 335 height 12
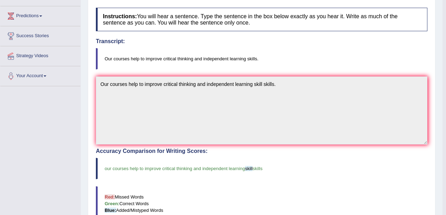
scroll to position [0, 0]
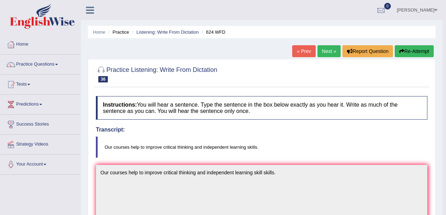
click at [327, 52] on link "Next »" at bounding box center [329, 51] width 23 height 12
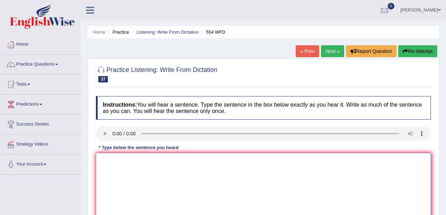
click at [133, 174] on textarea at bounding box center [263, 187] width 335 height 68
click at [103, 162] on textarea "we are able to work in a team." at bounding box center [263, 187] width 335 height 68
click at [116, 163] on textarea "We are able to work in a team." at bounding box center [263, 187] width 335 height 68
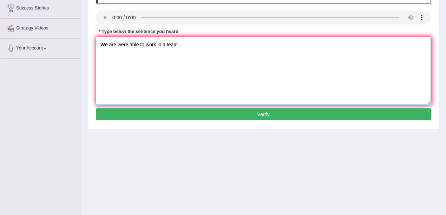
scroll to position [117, 0]
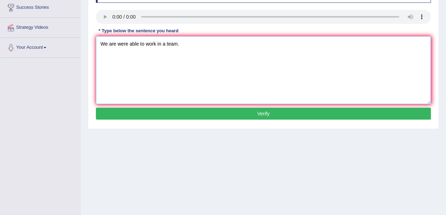
type textarea "We are were able to work in a team."
click at [174, 110] on button "Verify" at bounding box center [263, 114] width 335 height 12
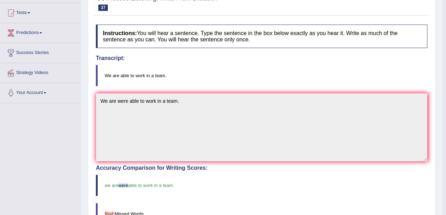
scroll to position [0, 0]
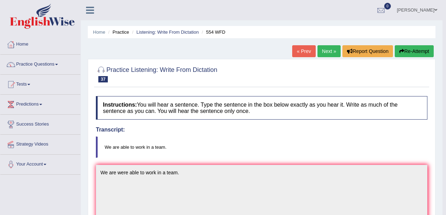
click at [331, 55] on link "Next »" at bounding box center [329, 51] width 23 height 12
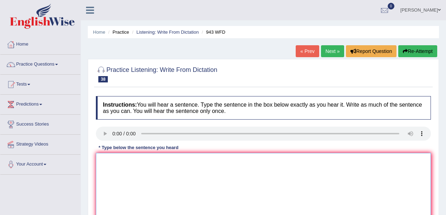
click at [143, 183] on textarea at bounding box center [263, 187] width 335 height 68
click at [139, 161] on textarea "farming medthod has been" at bounding box center [263, 187] width 335 height 68
drag, startPoint x: 157, startPoint y: 162, endPoint x: 148, endPoint y: 160, distance: 9.3
click at [148, 160] on textarea "farming medthod has been" at bounding box center [263, 187] width 335 height 68
click at [139, 161] on textarea "farming medthod has greatly developed develop recently." at bounding box center [263, 187] width 335 height 68
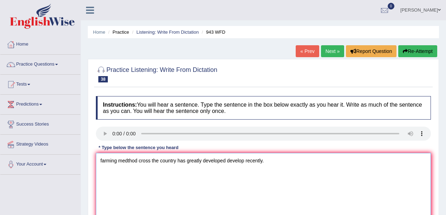
click at [101, 162] on textarea "farming medthod cross the country has greatly developed develop recently." at bounding box center [263, 187] width 335 height 68
drag, startPoint x: 178, startPoint y: 161, endPoint x: 162, endPoint y: 162, distance: 16.2
click at [162, 162] on textarea "Farming medthod cross the country has greatly developed develop recently." at bounding box center [263, 187] width 335 height 68
type textarea "Farming medthod cross the world have has greatly developed develop recently."
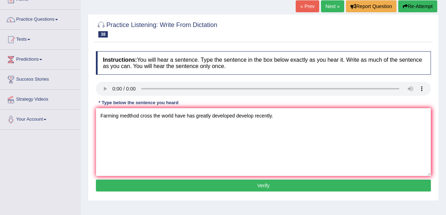
scroll to position [47, 0]
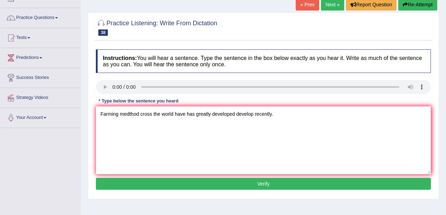
click at [238, 183] on button "Verify" at bounding box center [263, 184] width 335 height 12
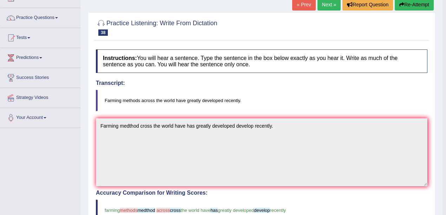
click at [324, 7] on link "Next »" at bounding box center [329, 5] width 23 height 12
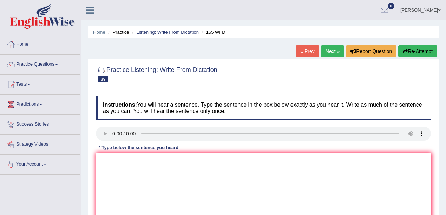
click at [134, 167] on textarea at bounding box center [263, 187] width 335 height 68
drag, startPoint x: 106, startPoint y: 162, endPoint x: 89, endPoint y: 162, distance: 16.9
click at [89, 162] on div "Practice Listening: Write From Dictation 39 155 WFD Instructions: You will hear…" at bounding box center [263, 152] width 351 height 187
click at [128, 162] on textarea "Important de in the ar is are missing the summary." at bounding box center [263, 187] width 335 height 68
click at [169, 162] on textarea "Important detail details in the ar is are missing the summary." at bounding box center [263, 187] width 335 height 68
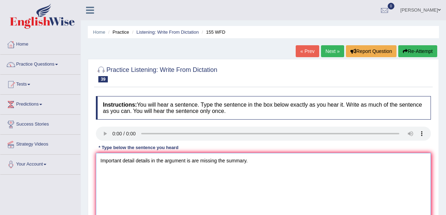
click at [156, 162] on textarea "Important detail details in the argument is are missing the summary." at bounding box center [263, 187] width 335 height 68
click at [199, 161] on textarea "Important detail details in from the argument is are missing the summary." at bounding box center [263, 187] width 335 height 68
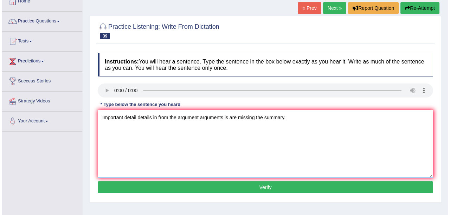
scroll to position [47, 0]
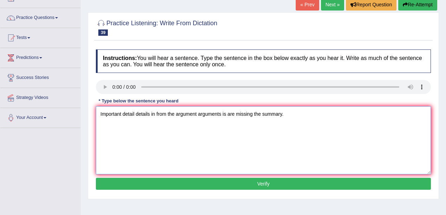
type textarea "Important detail details in from the argument arguments is are missing the summ…"
click at [263, 183] on button "Verify" at bounding box center [263, 184] width 335 height 12
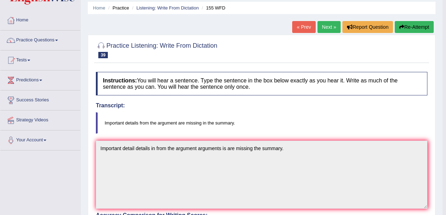
scroll to position [23, 0]
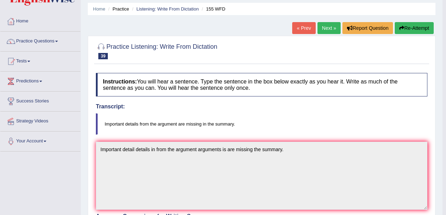
click at [321, 27] on link "Next »" at bounding box center [329, 28] width 23 height 12
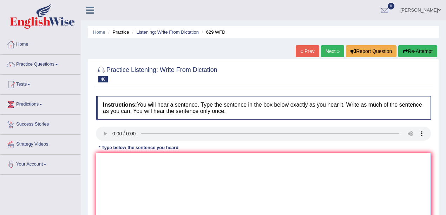
click at [137, 169] on textarea at bounding box center [263, 187] width 335 height 68
drag, startPoint x: 104, startPoint y: 162, endPoint x: 96, endPoint y: 162, distance: 8.1
click at [96, 162] on textarea "pl provide you report to support your idea of this argument arguments." at bounding box center [263, 187] width 335 height 68
drag, startPoint x: 143, startPoint y: 161, endPoint x: 135, endPoint y: 163, distance: 8.2
click at [135, 163] on textarea "Please, provide you report to support your idea of this argument arguments." at bounding box center [263, 187] width 335 height 68
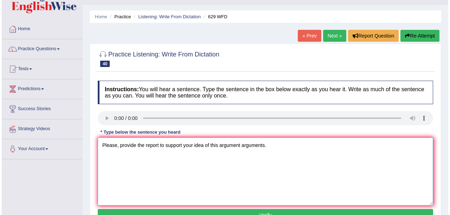
scroll to position [47, 0]
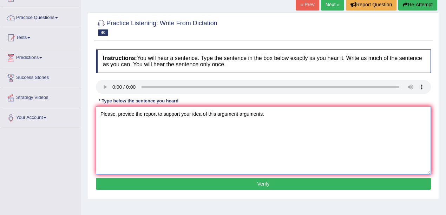
type textarea "Please, provide the report to support your idea of this argument arguments."
click at [146, 180] on button "Verify" at bounding box center [263, 184] width 335 height 12
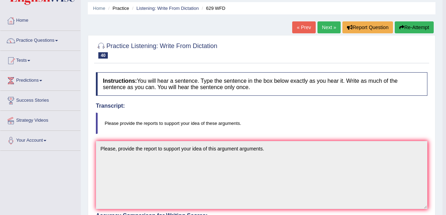
scroll to position [0, 0]
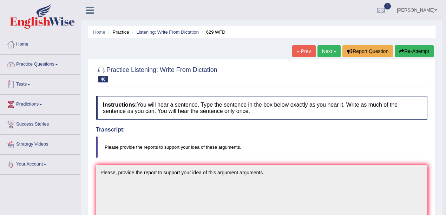
click at [46, 64] on link "Practice Questions" at bounding box center [40, 64] width 80 height 18
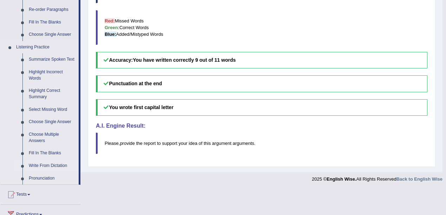
scroll to position [264, 0]
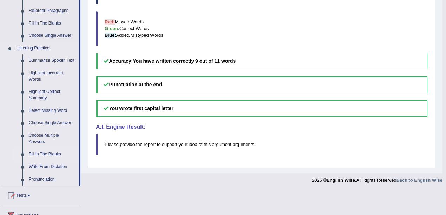
click at [48, 155] on link "Fill In The Blanks" at bounding box center [52, 154] width 53 height 13
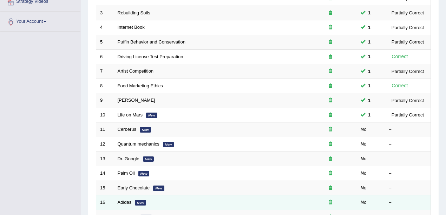
scroll to position [141, 0]
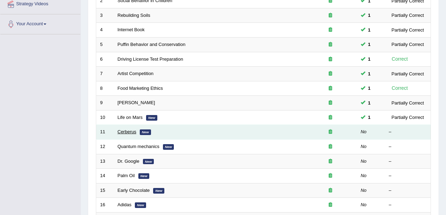
click at [121, 129] on link "Cerberus" at bounding box center [127, 131] width 19 height 5
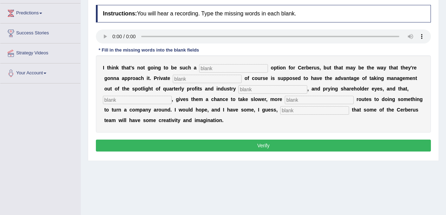
scroll to position [93, 0]
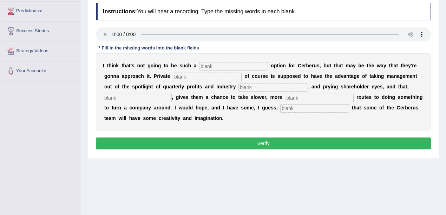
click at [216, 65] on input "text" at bounding box center [233, 66] width 69 height 8
type input "v"
click at [208, 66] on input "wi" at bounding box center [233, 66] width 69 height 8
type input "wiseble"
click at [198, 77] on input "text" at bounding box center [207, 77] width 69 height 8
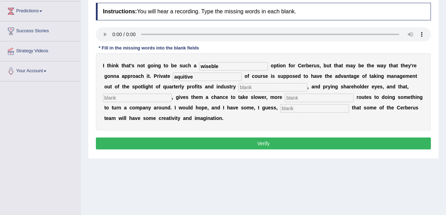
type input "aquitive"
click at [239, 84] on input "text" at bounding box center [273, 87] width 69 height 8
type input "anaylist"
click at [285, 100] on input "text" at bounding box center [319, 98] width 69 height 8
click at [172, 94] on input "text" at bounding box center [137, 98] width 69 height 8
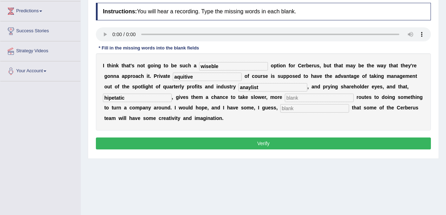
click at [172, 94] on input "hipetatic" at bounding box center [137, 98] width 69 height 8
click at [172, 94] on input "hypetatic" at bounding box center [137, 98] width 69 height 8
type input "hypertatic"
click at [285, 96] on input "text" at bounding box center [319, 98] width 69 height 8
type input "patient"
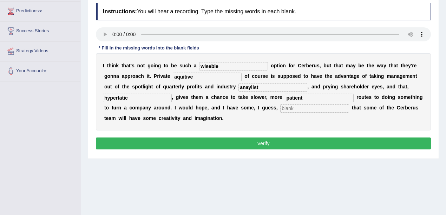
click at [280, 109] on input "text" at bounding box center [314, 108] width 69 height 8
type input "optimism"
click at [188, 138] on button "Verify" at bounding box center [263, 144] width 335 height 12
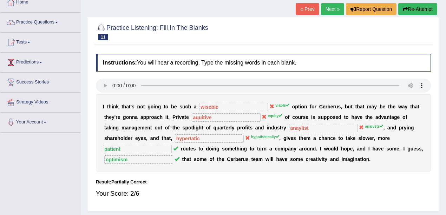
scroll to position [0, 0]
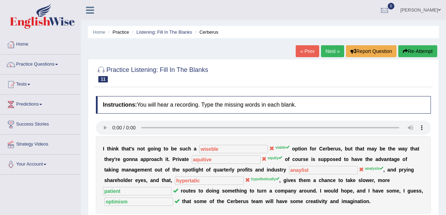
click at [332, 51] on link "Next »" at bounding box center [332, 51] width 23 height 12
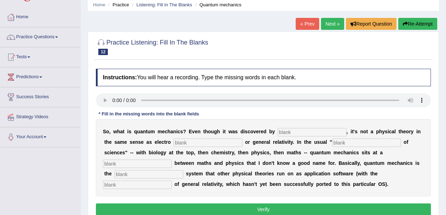
scroll to position [70, 0]
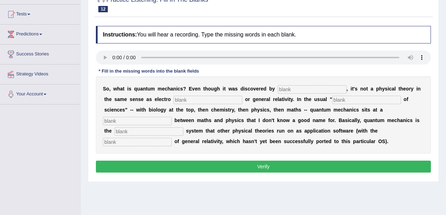
click at [283, 91] on input "text" at bounding box center [312, 89] width 69 height 8
type input "physicist"
click at [196, 96] on input "text" at bounding box center [208, 100] width 69 height 8
click at [172, 117] on input "text" at bounding box center [137, 121] width 69 height 8
type input "level"
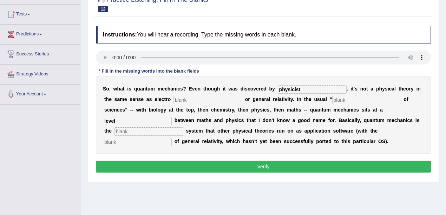
click at [183, 128] on input "text" at bounding box center [149, 132] width 69 height 8
type input "operating"
click at [172, 138] on input "text" at bounding box center [137, 142] width 69 height 8
type input "exception"
click at [174, 100] on input "text" at bounding box center [208, 100] width 69 height 8
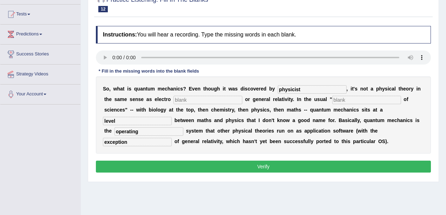
click at [176, 100] on input "text" at bounding box center [208, 100] width 69 height 8
type input "megnatism"
click at [332, 103] on input "text" at bounding box center [366, 100] width 69 height 8
type input "hiorocky"
click at [288, 90] on input "physicist" at bounding box center [312, 89] width 69 height 8
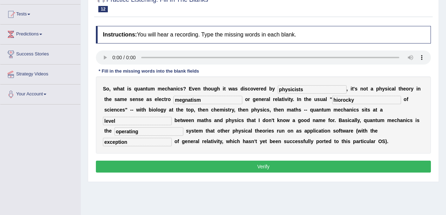
type input "physicists"
click at [243, 169] on button "Verify" at bounding box center [263, 167] width 335 height 12
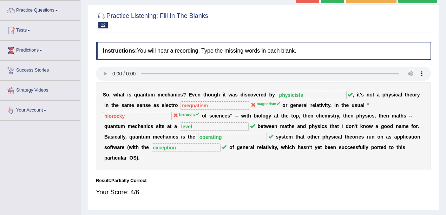
scroll to position [0, 0]
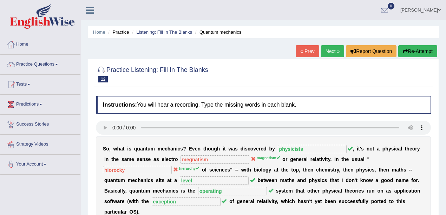
click at [334, 51] on link "Next »" at bounding box center [332, 51] width 23 height 12
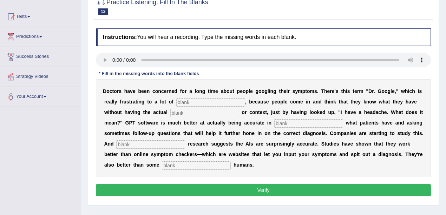
scroll to position [70, 0]
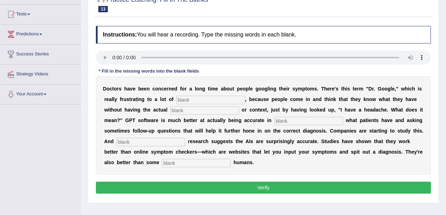
click at [176, 100] on input "text" at bounding box center [210, 100] width 69 height 8
click at [176, 110] on input "text" at bounding box center [204, 110] width 69 height 8
click at [182, 101] on input "physician" at bounding box center [210, 100] width 69 height 8
click at [170, 112] on input "text" at bounding box center [204, 110] width 69 height 8
click at [182, 98] on input "physician" at bounding box center [210, 100] width 69 height 8
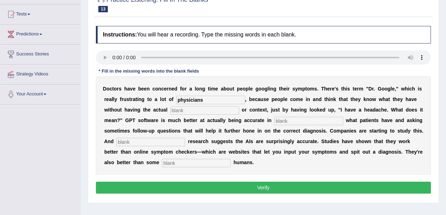
click at [170, 112] on input "text" at bounding box center [204, 110] width 69 height 8
click at [191, 101] on input "physicians" at bounding box center [210, 100] width 69 height 8
type input "physician"
click at [170, 113] on input "text" at bounding box center [204, 110] width 69 height 8
type input "expertist"
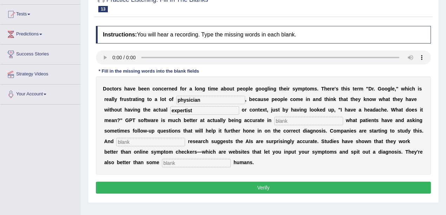
click at [274, 121] on input "text" at bounding box center [308, 121] width 69 height 8
click at [274, 121] on input "determaning" at bounding box center [308, 121] width 69 height 8
click at [274, 120] on input "determening" at bounding box center [308, 121] width 69 height 8
click at [274, 122] on input "determening" at bounding box center [308, 121] width 69 height 8
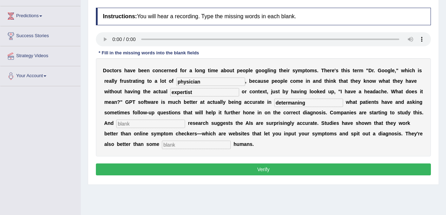
scroll to position [117, 0]
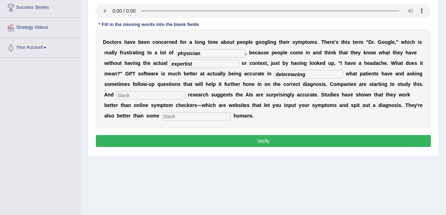
type input "determaning"
click at [185, 91] on input "text" at bounding box center [150, 95] width 69 height 8
click at [185, 91] on input "primarary" at bounding box center [150, 95] width 69 height 8
click at [185, 91] on input "primary" at bounding box center [150, 95] width 69 height 8
click at [185, 91] on input "primarily" at bounding box center [150, 95] width 69 height 8
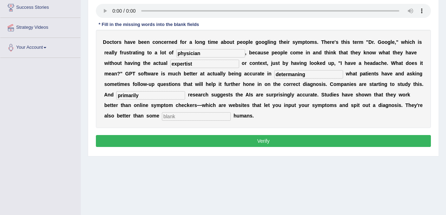
type input "primarily"
click at [231, 112] on input "text" at bounding box center [196, 116] width 69 height 8
type input "untrained"
click at [187, 53] on input "physician" at bounding box center [210, 53] width 69 height 8
type input "physicians"
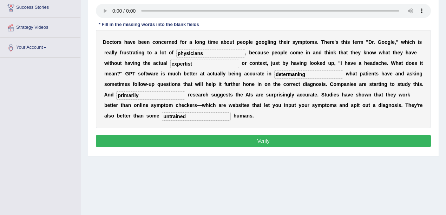
click at [170, 65] on input "expertist" at bounding box center [204, 64] width 69 height 8
click at [220, 135] on button "Verify" at bounding box center [263, 141] width 335 height 12
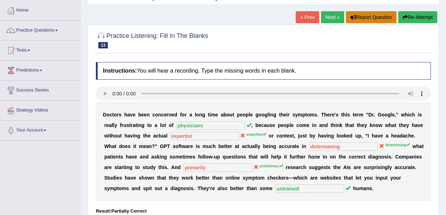
scroll to position [0, 0]
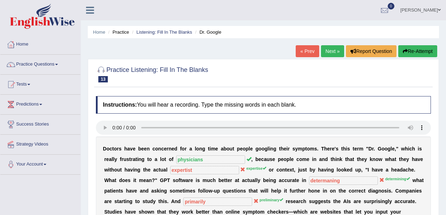
click at [342, 54] on link "Next »" at bounding box center [332, 51] width 23 height 12
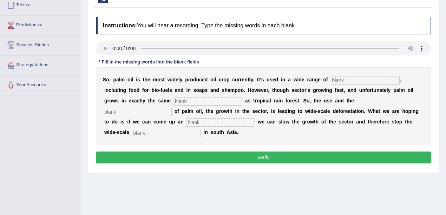
click at [201, 129] on input "text" at bounding box center [166, 133] width 69 height 8
type input "deforestation"
click at [331, 82] on input "text" at bounding box center [365, 80] width 69 height 8
click at [331, 80] on input "text" at bounding box center [365, 80] width 69 height 8
type input "industry"
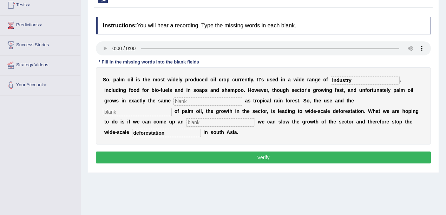
click at [174, 101] on input "text" at bounding box center [208, 101] width 69 height 8
type input "environment"
click at [172, 108] on input "text" at bounding box center [137, 112] width 69 height 8
type input "development"
click at [255, 118] on input "text" at bounding box center [220, 122] width 69 height 8
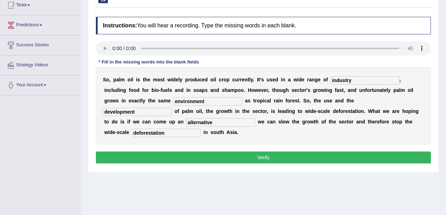
type input "alternative"
click at [344, 78] on input "industry" at bounding box center [365, 80] width 69 height 8
type input "industries"
click at [293, 152] on button "Verify" at bounding box center [263, 158] width 335 height 12
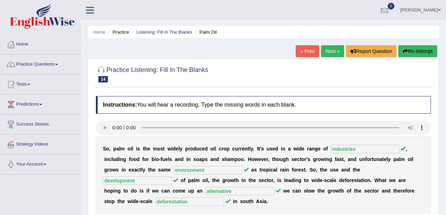
click at [331, 55] on link "Next »" at bounding box center [332, 51] width 23 height 12
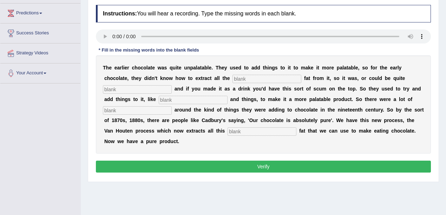
scroll to position [93, 0]
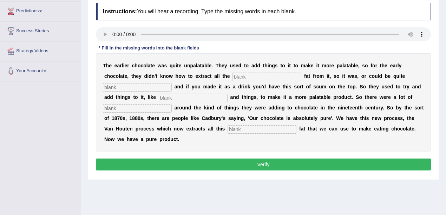
click at [233, 79] on input "text" at bounding box center [267, 77] width 69 height 8
type input "cocoa"
click at [172, 83] on input "text" at bounding box center [137, 87] width 69 height 8
type input "greasy"
click at [159, 96] on input "text" at bounding box center [193, 98] width 69 height 8
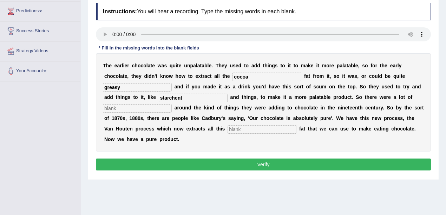
type input "starchent"
click at [172, 104] on input "text" at bounding box center [137, 108] width 69 height 8
type input "scandal"
click at [228, 131] on input "text" at bounding box center [262, 129] width 69 height 8
type input "horrible"
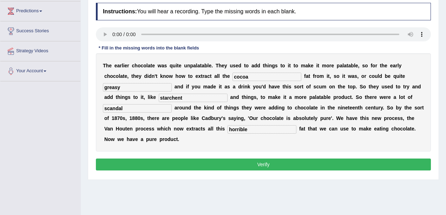
click at [119, 159] on button "Verify" at bounding box center [263, 165] width 335 height 12
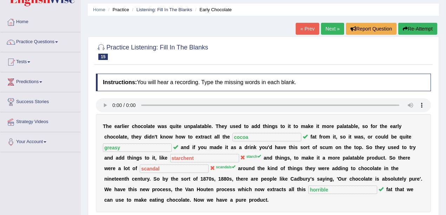
scroll to position [13, 0]
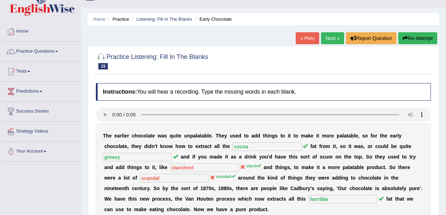
click at [340, 39] on link "Next »" at bounding box center [332, 38] width 23 height 12
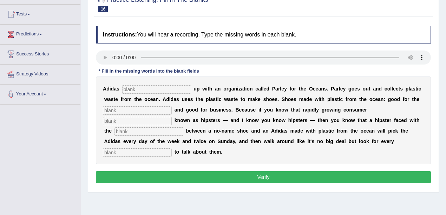
click at [151, 93] on input "text" at bounding box center [156, 89] width 69 height 8
type input "team"
click at [154, 113] on input "text" at bounding box center [137, 110] width 69 height 8
type input "environment"
click at [172, 117] on input "text" at bounding box center [137, 121] width 69 height 8
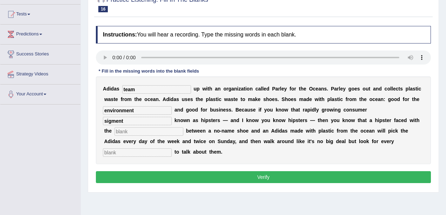
click at [183, 128] on input "text" at bounding box center [149, 132] width 69 height 8
click at [172, 117] on input "sigment" at bounding box center [137, 121] width 69 height 8
type input "segment"
click at [183, 128] on input "text" at bounding box center [149, 132] width 69 height 8
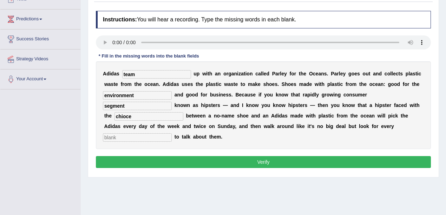
scroll to position [93, 0]
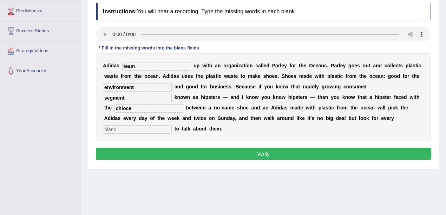
type input "chioce"
click at [256, 112] on div "A d i d a s team u p w i t h a n o r g a n i z a t i o n c a l l e d P a r l e …" at bounding box center [263, 97] width 335 height 88
click at [172, 125] on input "text" at bounding box center [137, 129] width 69 height 8
type input "opportunity"
click at [249, 148] on button "Verify" at bounding box center [263, 154] width 335 height 12
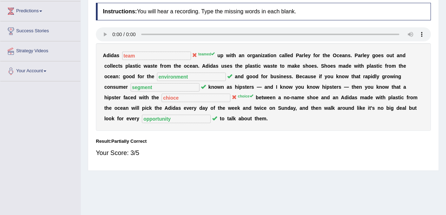
scroll to position [47, 0]
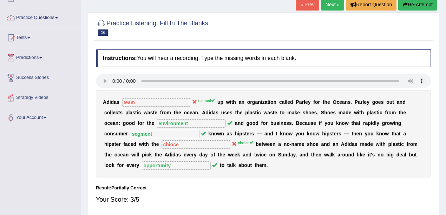
click at [339, 5] on link "Next »" at bounding box center [332, 5] width 23 height 12
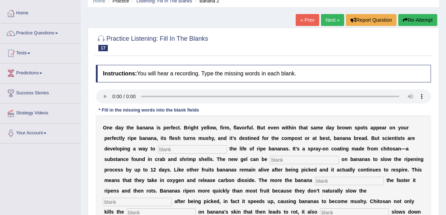
scroll to position [70, 0]
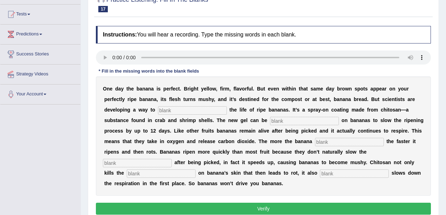
click at [130, 116] on div "O n e d a y t h e b a n a n a i s p e r f e c t . B r i g h t y e l l o w , f i…" at bounding box center [263, 136] width 335 height 119
click at [158, 110] on input "text" at bounding box center [192, 110] width 69 height 8
type input "extend"
click at [270, 121] on input "text" at bounding box center [304, 121] width 69 height 8
type input "spray"
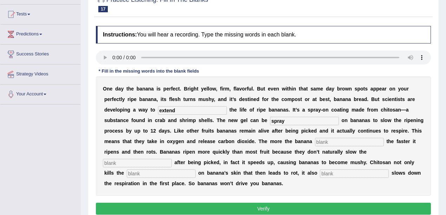
click at [315, 141] on input "text" at bounding box center [349, 142] width 69 height 8
type input "breath"
click at [172, 159] on input "text" at bounding box center [137, 163] width 69 height 8
type input "reperation"
click at [196, 170] on input "text" at bounding box center [161, 174] width 69 height 8
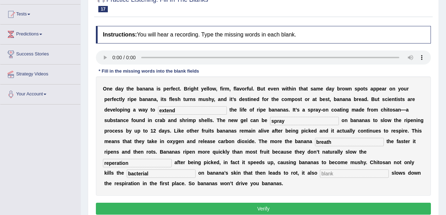
click at [196, 170] on input "bacterial" at bounding box center [161, 174] width 69 height 8
type input "bactirial"
click at [377, 170] on input "text" at bounding box center [354, 174] width 69 height 8
type input "significantly"
click at [175, 203] on button "Verify" at bounding box center [263, 209] width 335 height 12
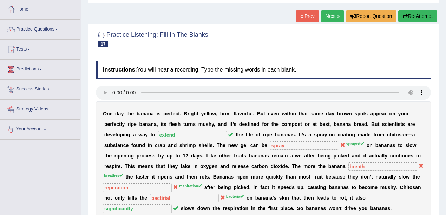
scroll to position [0, 0]
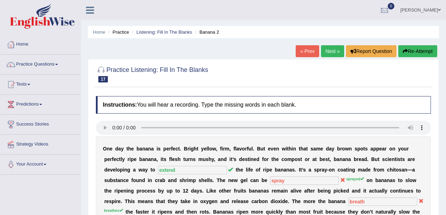
click at [334, 55] on link "Next »" at bounding box center [332, 51] width 23 height 12
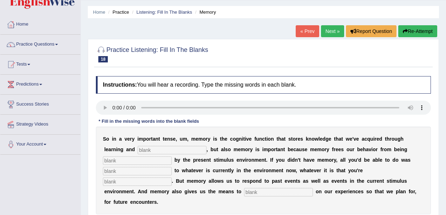
scroll to position [47, 0]
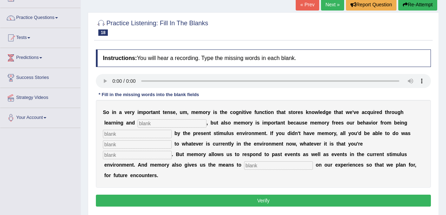
click at [138, 125] on input "text" at bounding box center [172, 123] width 69 height 8
type input "preception"
click at [172, 130] on input "text" at bounding box center [137, 134] width 69 height 8
click at [172, 141] on input "text" at bounding box center [137, 145] width 69 height 8
click at [172, 130] on input "controlled" at bounding box center [137, 134] width 69 height 8
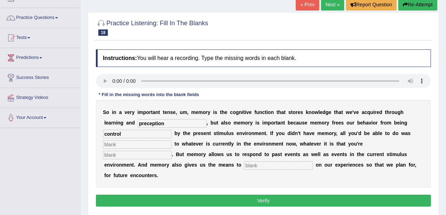
type input "control"
click at [172, 141] on input "text" at bounding box center [137, 145] width 69 height 8
type input "reacted"
click at [172, 151] on input "text" at bounding box center [137, 155] width 69 height 8
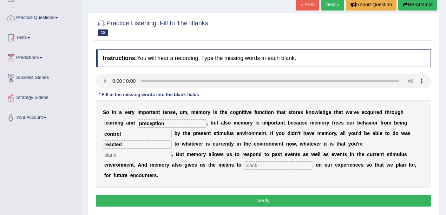
click at [172, 151] on input "text" at bounding box center [137, 155] width 69 height 8
type input "experiencing"
click at [313, 162] on input "text" at bounding box center [278, 166] width 69 height 8
type input "reflect"
click at [172, 130] on input "control" at bounding box center [137, 134] width 69 height 8
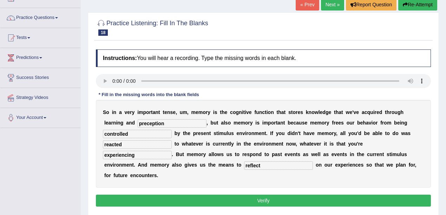
type input "controlled"
click at [323, 195] on button "Verify" at bounding box center [263, 201] width 335 height 12
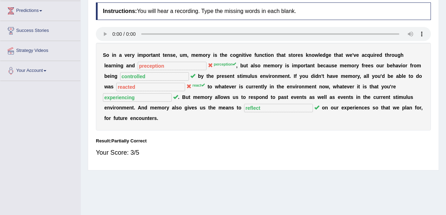
scroll to position [0, 0]
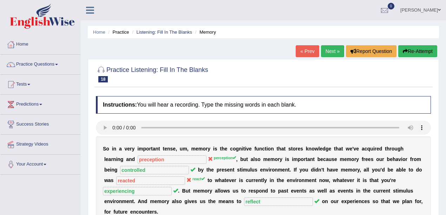
click at [329, 54] on link "Next »" at bounding box center [332, 51] width 23 height 12
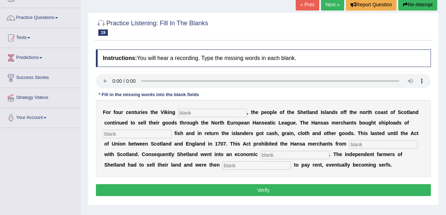
click at [189, 111] on input "text" at bounding box center [212, 113] width 69 height 8
type input "declined"
click at [172, 130] on input "text" at bounding box center [137, 134] width 69 height 8
type input "salted"
click at [349, 145] on input "text" at bounding box center [383, 145] width 69 height 8
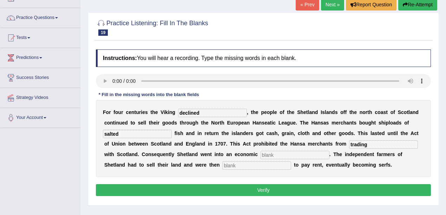
type input "trading"
click at [261, 156] on input "text" at bounding box center [295, 155] width 69 height 8
type input "depression"
click at [291, 162] on input "text" at bounding box center [256, 166] width 69 height 8
click at [291, 162] on input "oppligated" at bounding box center [256, 166] width 69 height 8
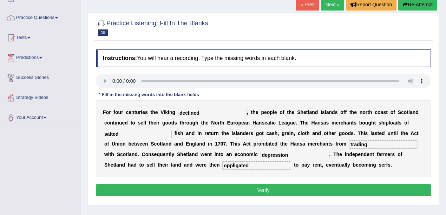
type input "oppligated"
click at [240, 194] on button "Verify" at bounding box center [263, 190] width 335 height 12
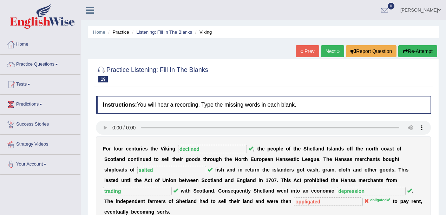
click at [339, 52] on link "Next »" at bounding box center [332, 51] width 23 height 12
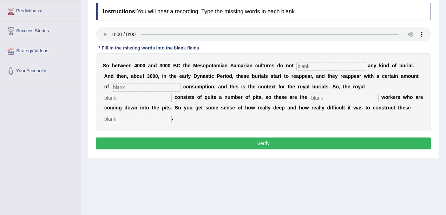
click at [172, 115] on input "text" at bounding box center [137, 119] width 69 height 8
type input "v"
type input "[PERSON_NAME]"
click at [297, 64] on input "text" at bounding box center [331, 66] width 69 height 8
type input "practice"
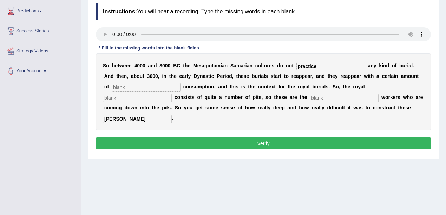
click at [145, 84] on input "text" at bounding box center [146, 87] width 69 height 8
click at [145, 87] on input "text" at bounding box center [146, 87] width 69 height 8
click at [146, 85] on input "text" at bounding box center [146, 87] width 69 height 8
type input "comspeacous"
click at [172, 94] on input "text" at bounding box center [137, 98] width 69 height 8
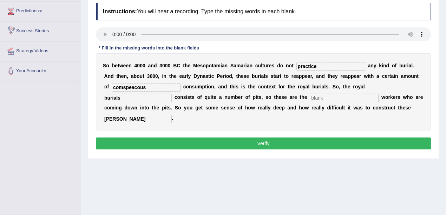
type input "burials"
click at [310, 98] on input "text" at bounding box center [344, 98] width 69 height 8
click at [310, 98] on input "ex" at bounding box center [344, 98] width 69 height 8
click at [310, 98] on input "excarvation" at bounding box center [344, 98] width 69 height 8
click at [310, 100] on input "exarvation" at bounding box center [344, 98] width 69 height 8
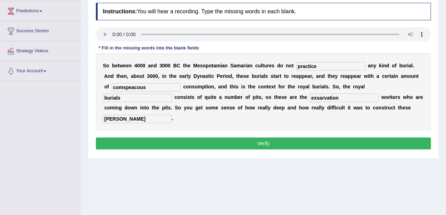
type input "exsarvation"
click at [284, 138] on button "Verify" at bounding box center [263, 144] width 335 height 12
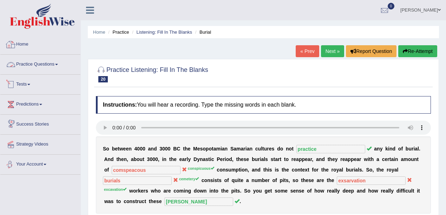
click at [46, 63] on link "Practice Questions" at bounding box center [40, 64] width 80 height 18
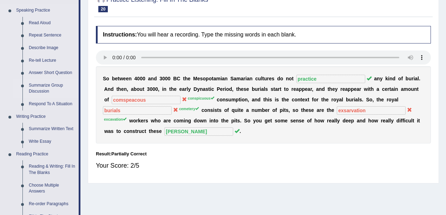
scroll to position [47, 0]
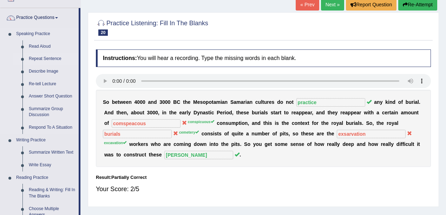
click at [51, 59] on link "Repeat Sentence" at bounding box center [52, 59] width 53 height 13
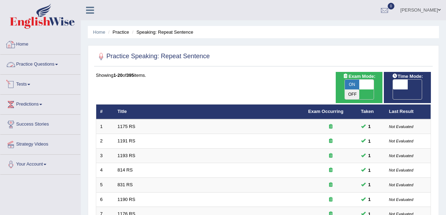
click at [29, 66] on link "Practice Questions" at bounding box center [40, 64] width 80 height 18
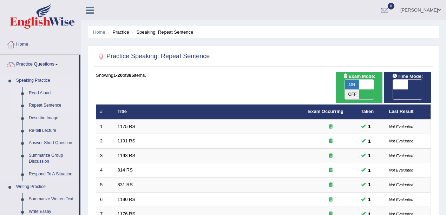
click at [34, 92] on link "Read Aloud" at bounding box center [52, 93] width 53 height 13
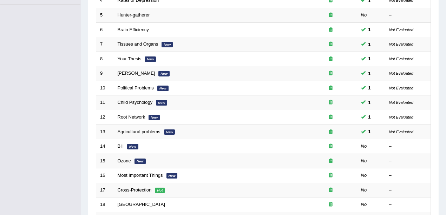
scroll to position [211, 0]
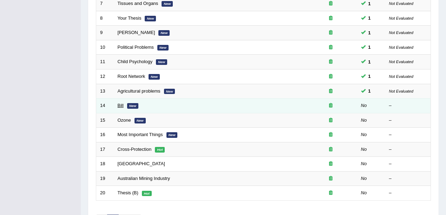
click at [119, 103] on link "Bill" at bounding box center [121, 105] width 6 height 5
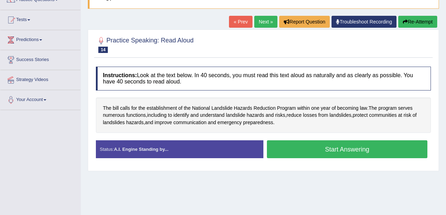
scroll to position [70, 0]
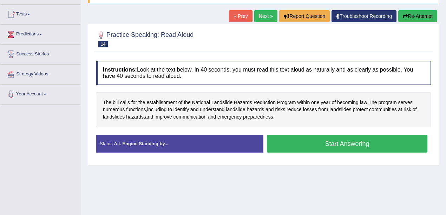
click at [300, 145] on button "Start Answering" at bounding box center [347, 144] width 161 height 18
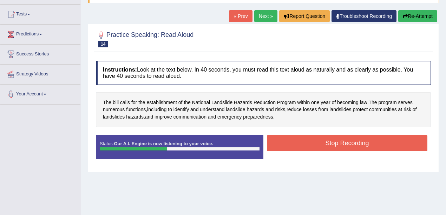
click at [424, 14] on button "Re-Attempt" at bounding box center [417, 16] width 39 height 12
